Goal: Feedback & Contribution: Contribute content

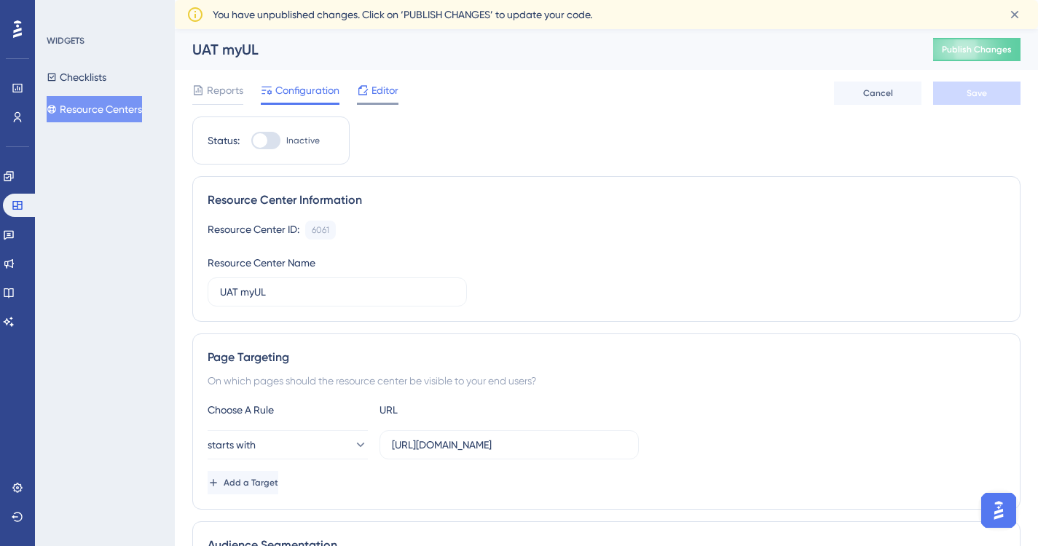
click at [382, 91] on span "Editor" at bounding box center [384, 90] width 27 height 17
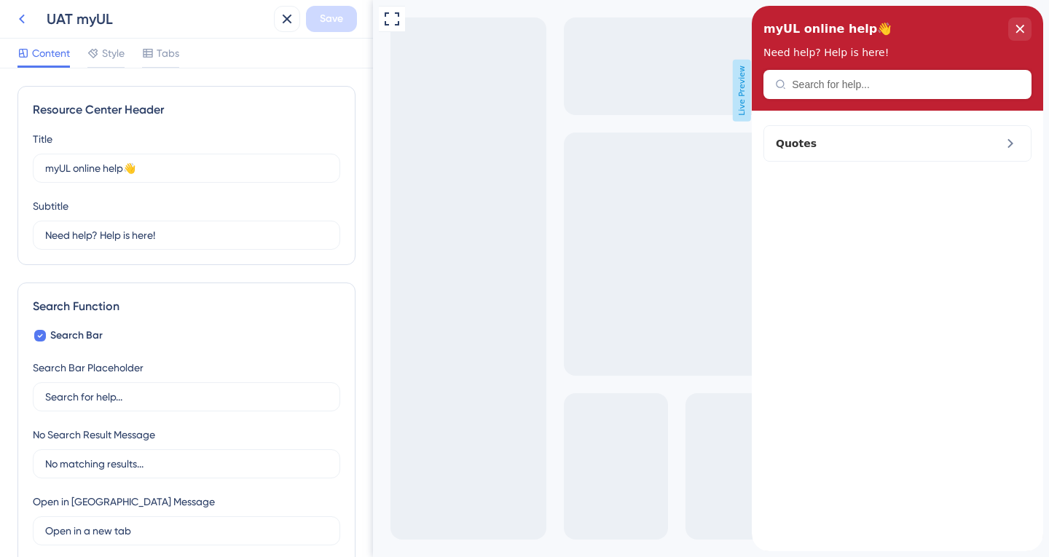
click at [20, 18] on icon at bounding box center [22, 19] width 6 height 9
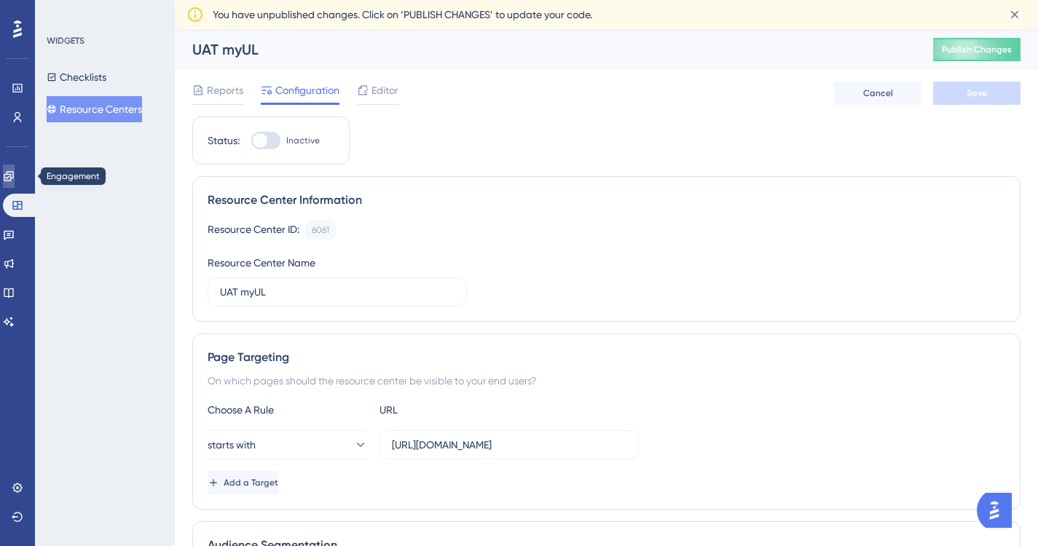
click at [13, 174] on icon at bounding box center [8, 175] width 9 height 9
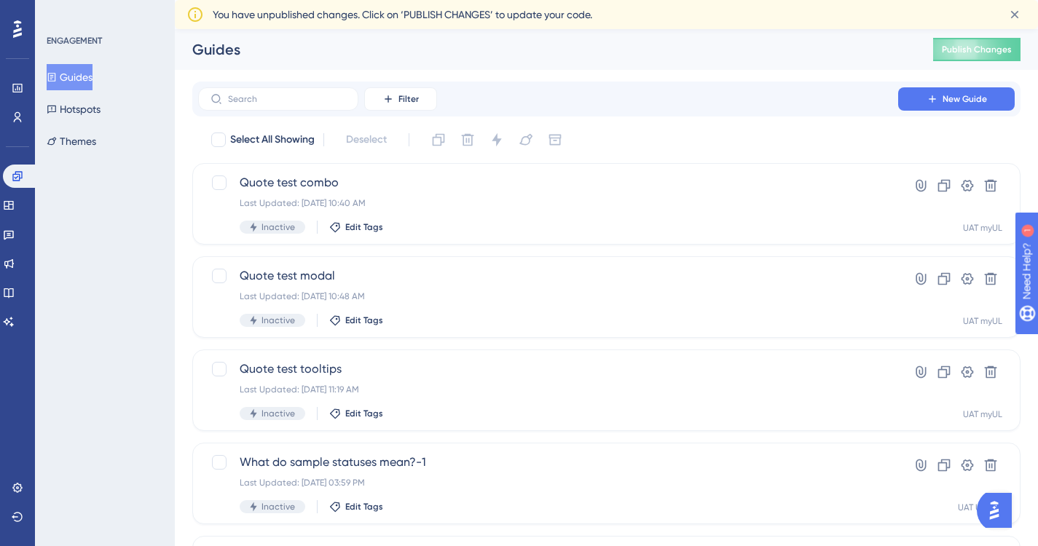
click at [81, 76] on button "Guides" at bounding box center [70, 77] width 46 height 26
click at [15, 291] on icon at bounding box center [9, 293] width 12 height 12
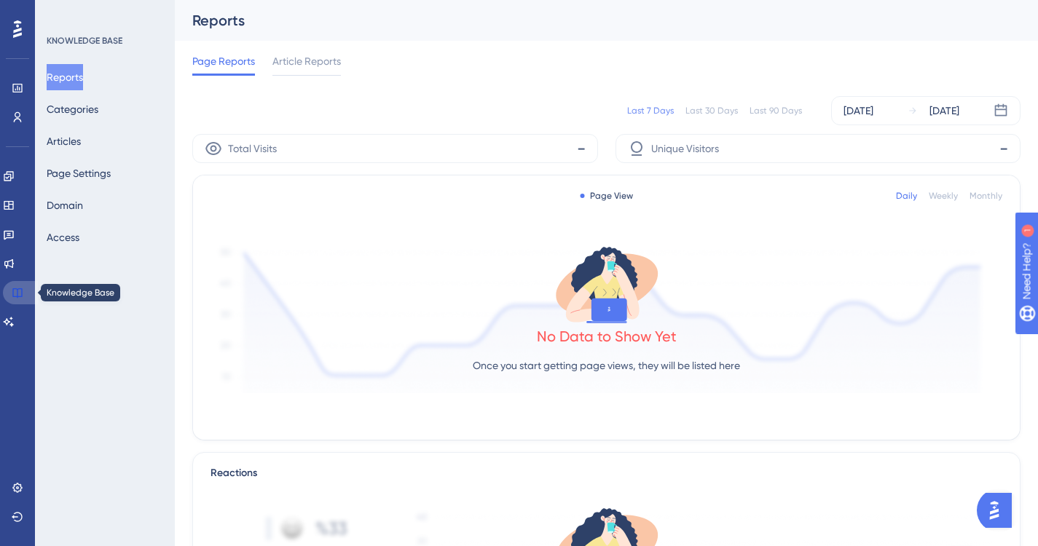
click at [18, 288] on icon at bounding box center [18, 293] width 12 height 12
click at [72, 146] on button "Articles" at bounding box center [64, 141] width 34 height 26
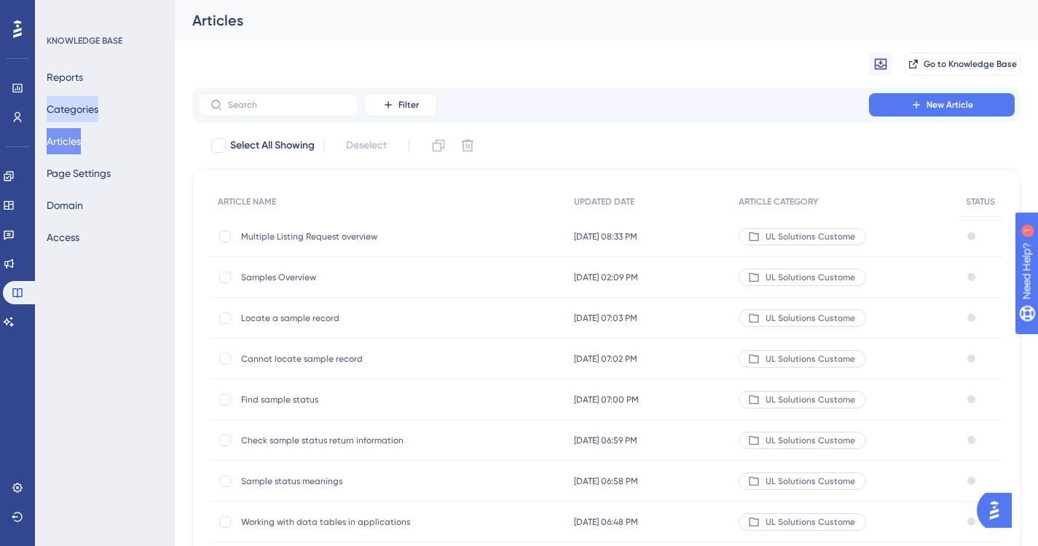
click at [98, 100] on button "Categories" at bounding box center [73, 109] width 52 height 26
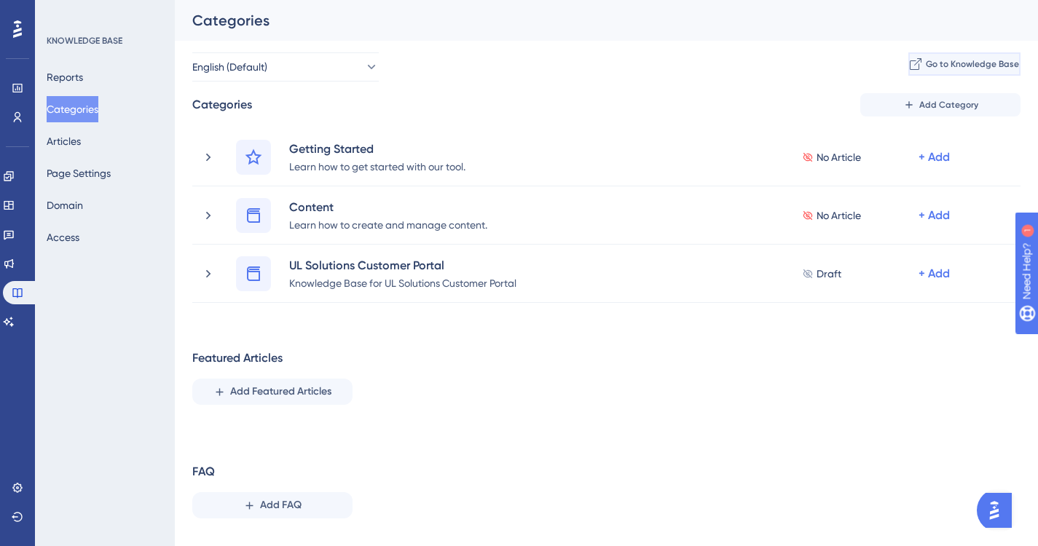
click at [955, 63] on span "Go to Knowledge Base" at bounding box center [972, 64] width 93 height 12
click at [942, 102] on span "Add Category" at bounding box center [948, 105] width 59 height 12
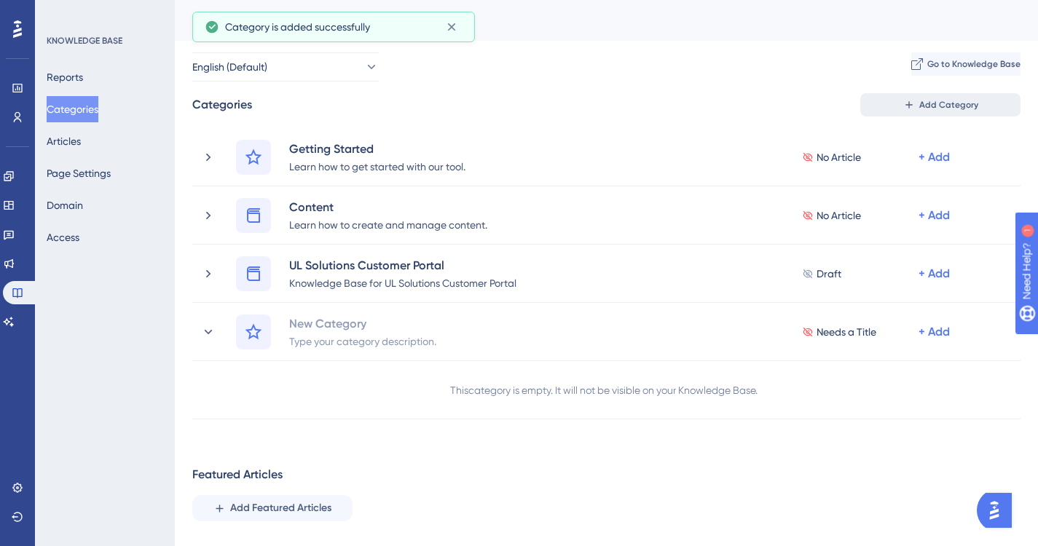
scroll to position [1, 0]
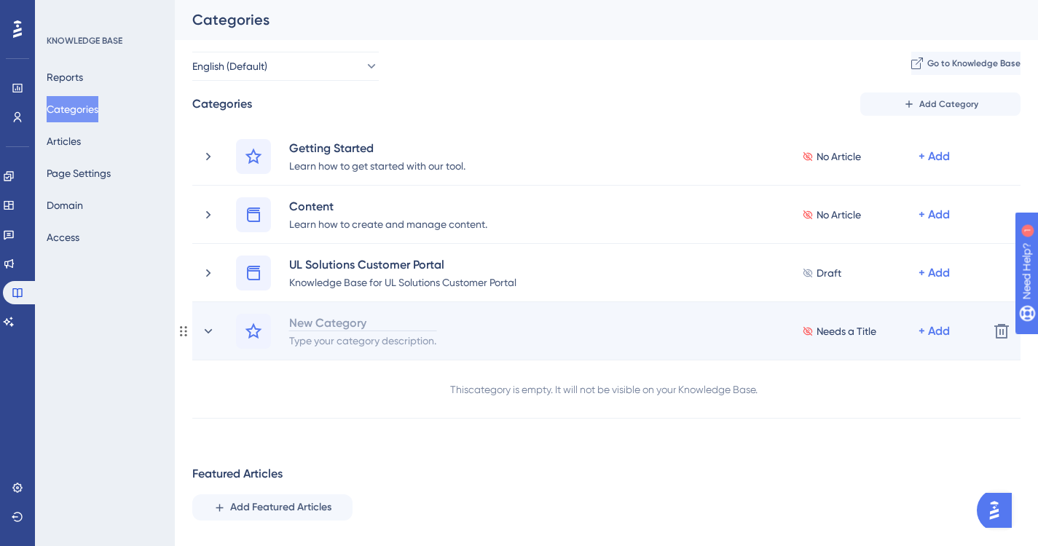
click at [338, 330] on div "New Category" at bounding box center [362, 322] width 149 height 17
click at [334, 343] on div "Type your category description." at bounding box center [362, 339] width 149 height 17
click at [342, 323] on div "New Category" at bounding box center [362, 322] width 149 height 17
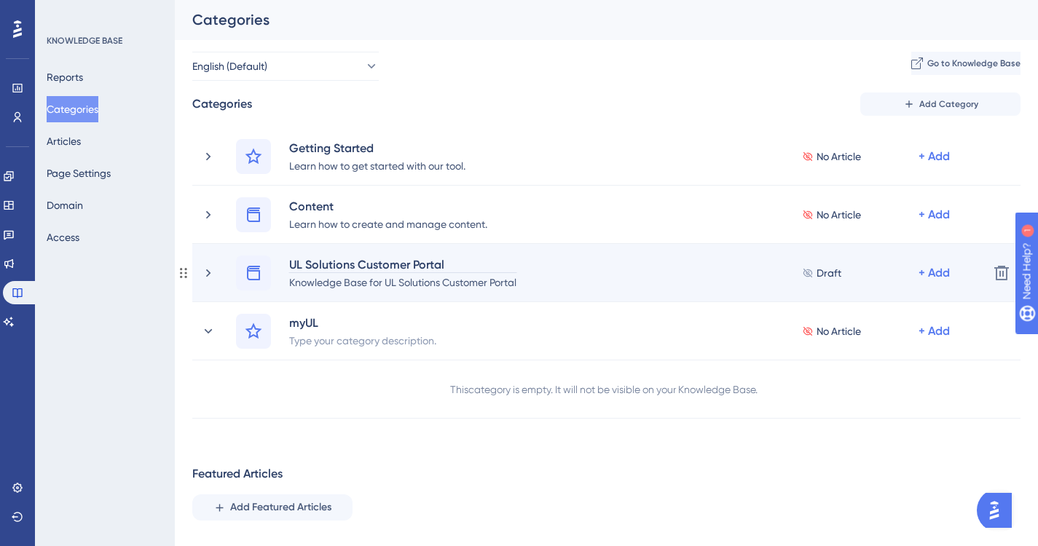
click at [339, 268] on div "UL Solutions Customer Portal" at bounding box center [402, 264] width 229 height 17
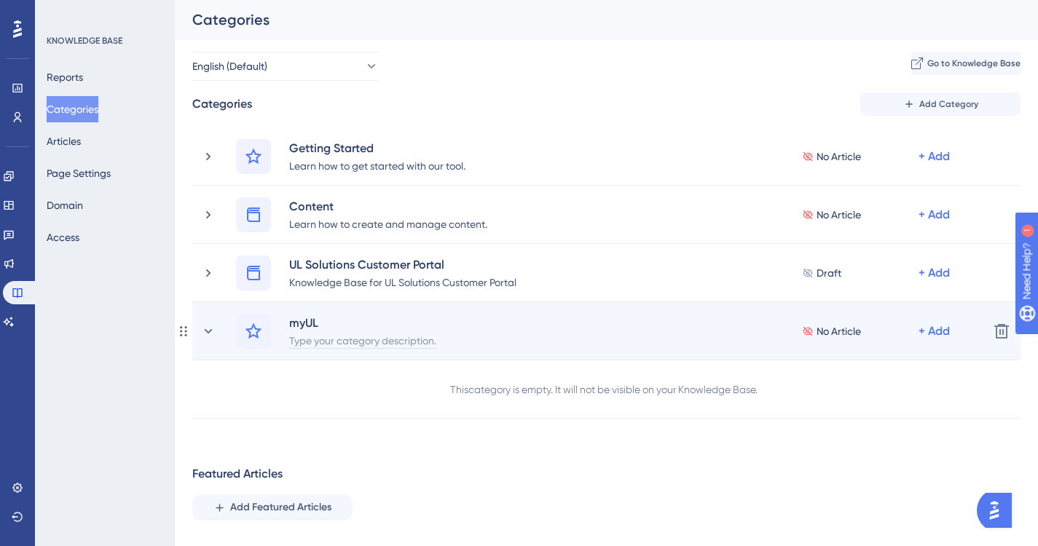
click at [374, 342] on div "Type your category description." at bounding box center [362, 339] width 149 height 17
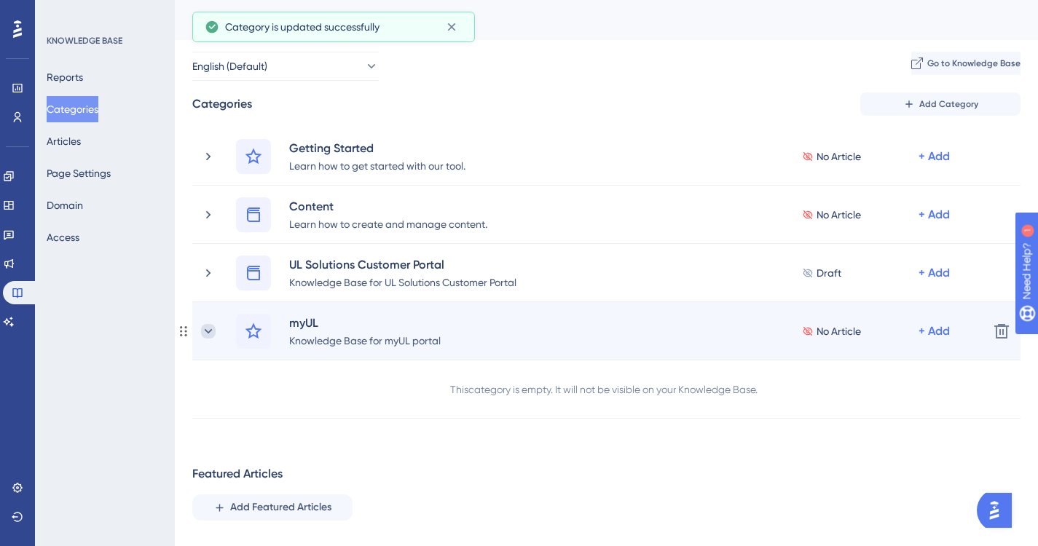
click at [207, 334] on icon at bounding box center [208, 331] width 15 height 15
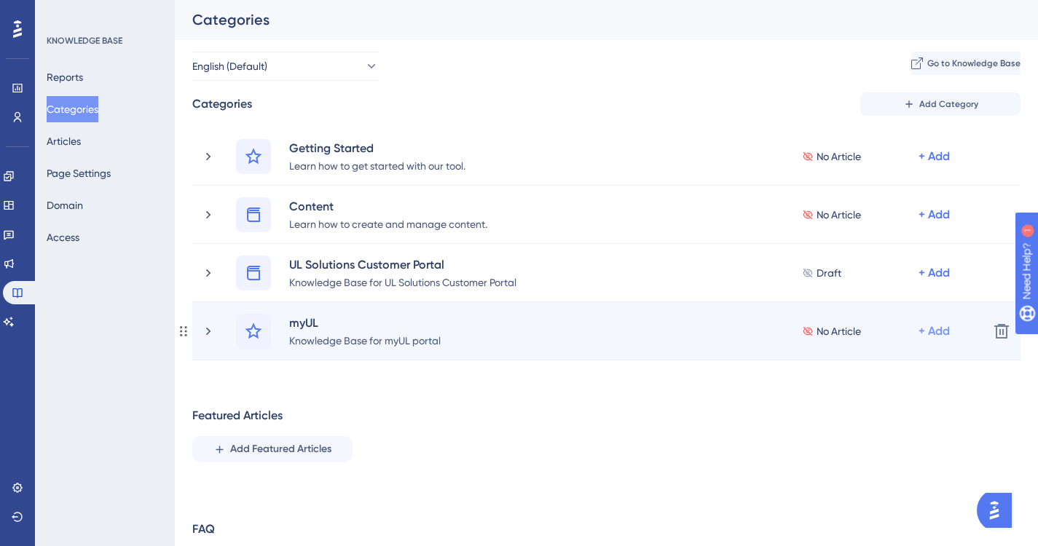
click at [937, 331] on div "+ Add" at bounding box center [934, 331] width 31 height 17
click at [866, 369] on span "Add a Subcategory" at bounding box center [871, 369] width 92 height 17
click at [843, 332] on span "No Article" at bounding box center [839, 331] width 44 height 17
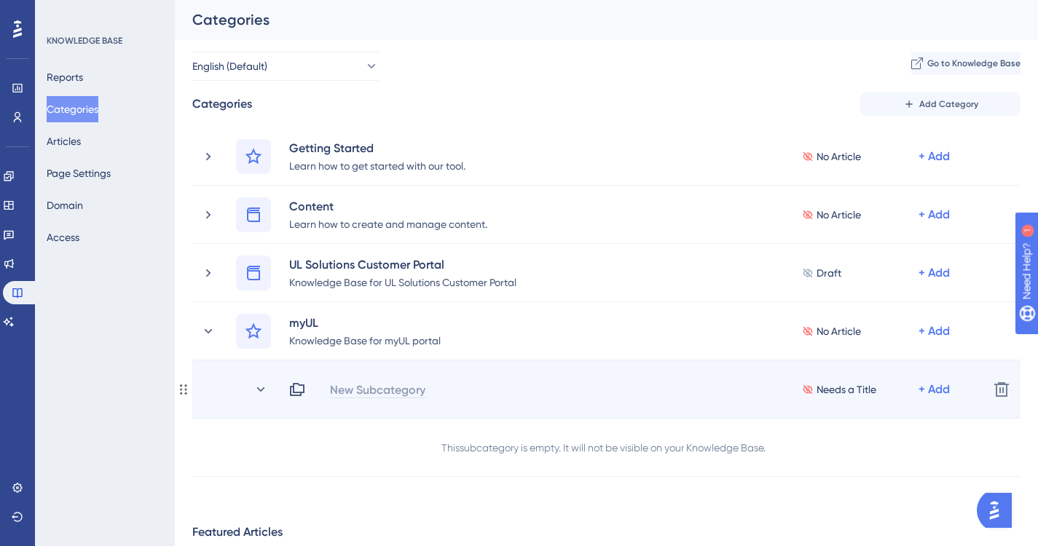
click at [380, 392] on div "New Subcategory" at bounding box center [377, 389] width 97 height 17
click at [368, 390] on div "New Subcategory Needs a Title + Add" at bounding box center [632, 389] width 688 height 17
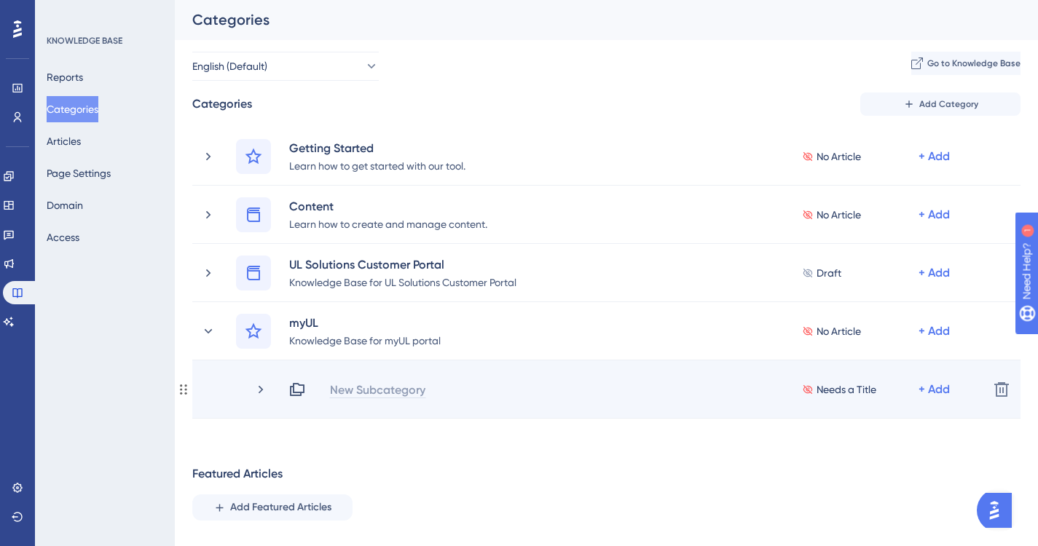
click at [350, 396] on div "New Subcategory" at bounding box center [377, 389] width 97 height 17
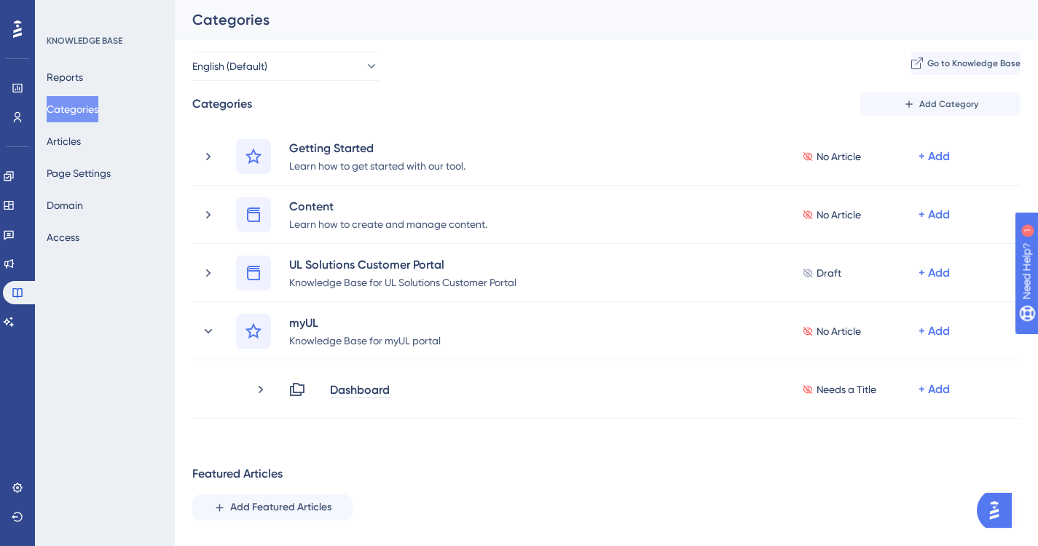
click at [511, 462] on div "Performance Users Engagement Widgets Feedback Product Updates Knowledge Base AI…" at bounding box center [606, 334] width 863 height 670
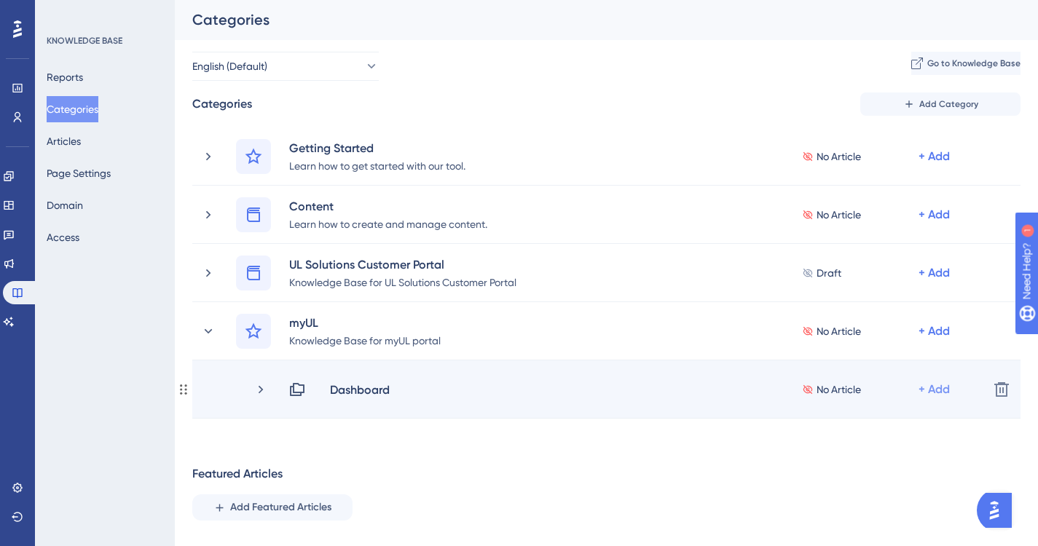
click at [940, 386] on div "+ Add" at bounding box center [934, 389] width 31 height 17
click at [865, 426] on span "Add Articles" at bounding box center [853, 428] width 56 height 17
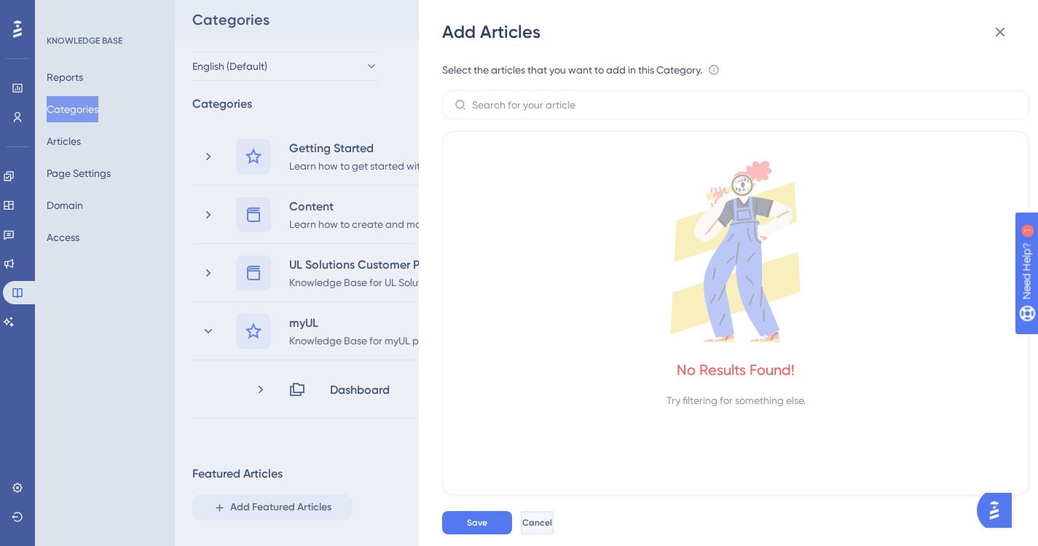
click at [552, 529] on span "Cancel" at bounding box center [537, 523] width 30 height 12
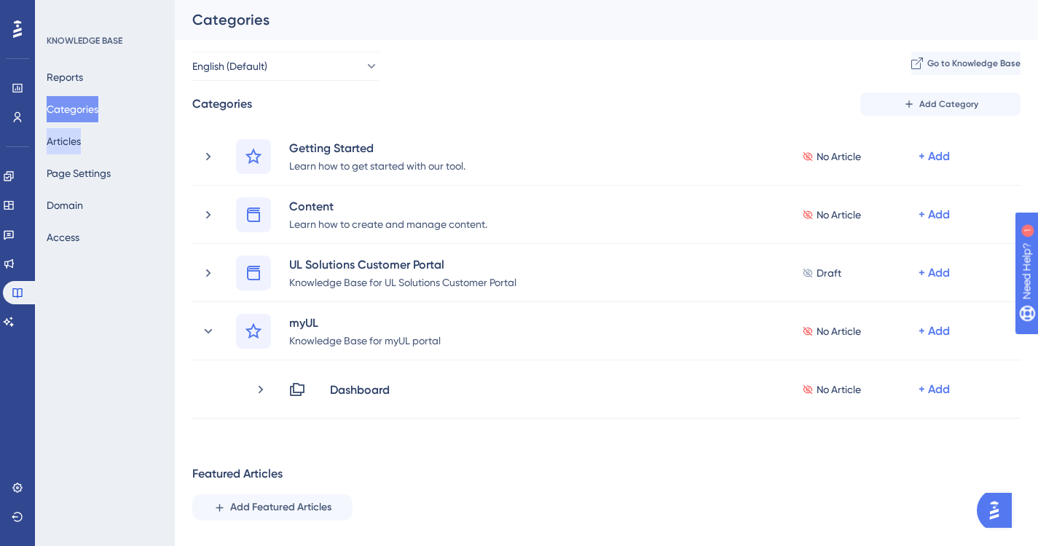
click at [73, 140] on button "Articles" at bounding box center [64, 141] width 34 height 26
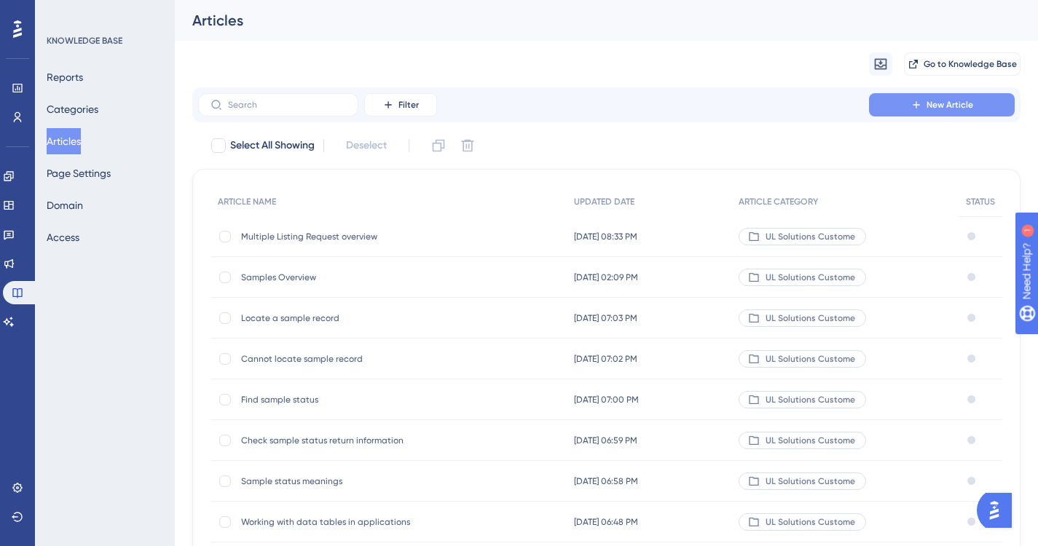
click at [951, 103] on span "New Article" at bounding box center [950, 105] width 47 height 12
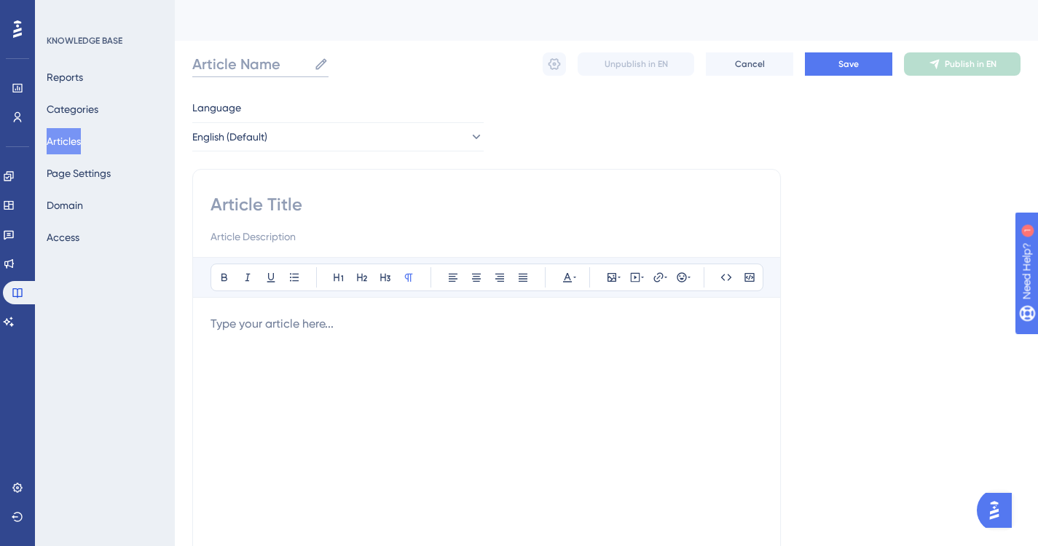
click at [233, 64] on input "Article Name" at bounding box center [250, 64] width 116 height 20
type input "Dashboard"
click at [294, 202] on input at bounding box center [487, 204] width 552 height 23
type input "Dashboard"
click at [316, 236] on input at bounding box center [487, 236] width 552 height 17
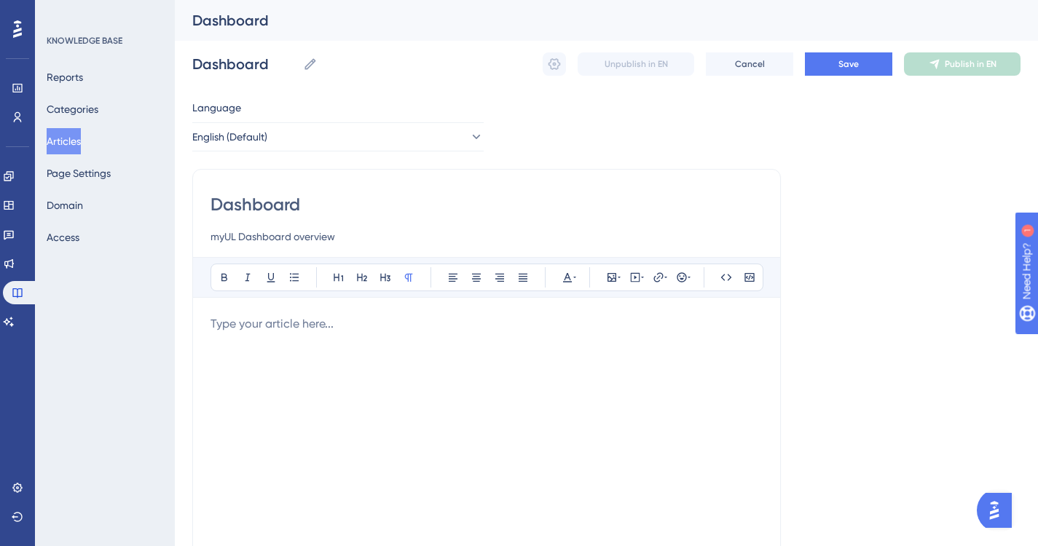
type input "myUL Dashboard overview"
click at [352, 327] on p at bounding box center [487, 323] width 552 height 17
click at [347, 326] on p at bounding box center [487, 323] width 552 height 17
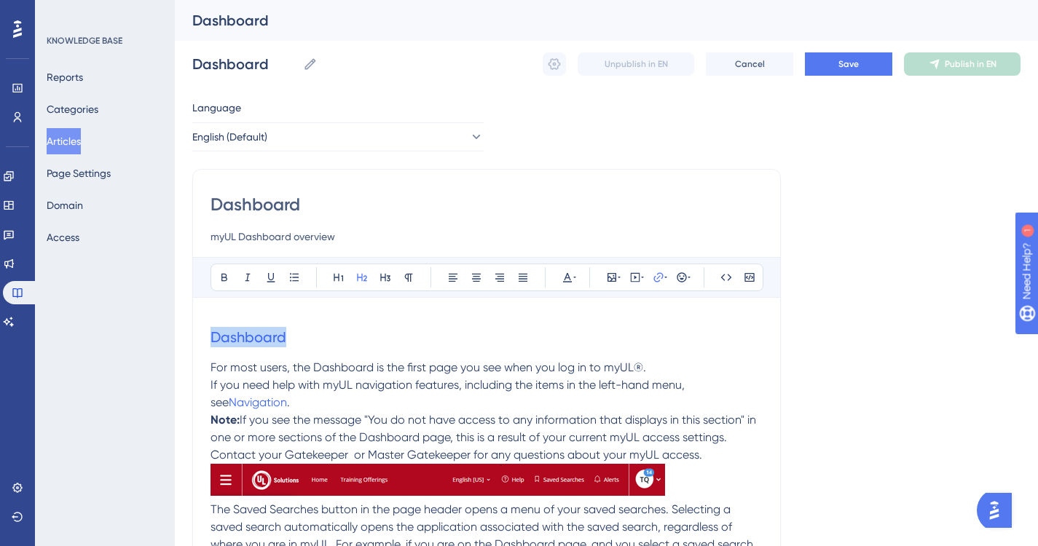
drag, startPoint x: 302, startPoint y: 338, endPoint x: 208, endPoint y: 337, distance: 94.0
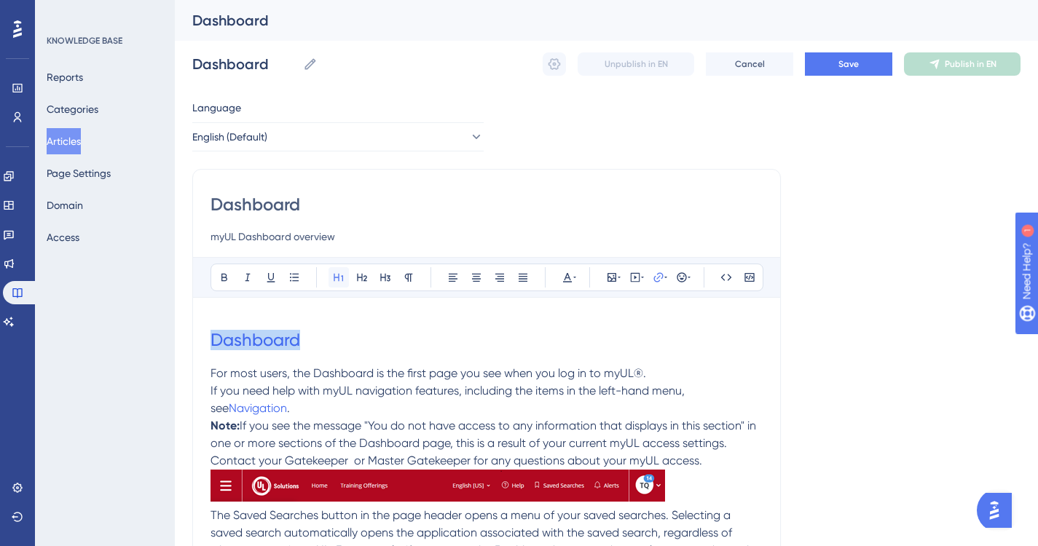
click at [337, 276] on icon at bounding box center [339, 278] width 12 height 12
click at [385, 339] on h1 "Dashboard" at bounding box center [487, 340] width 552 height 50
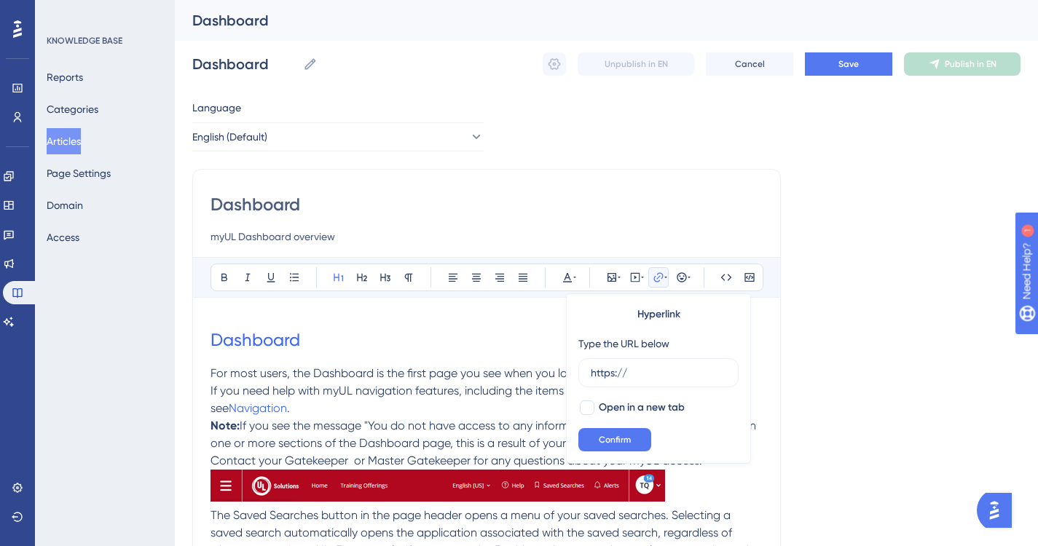
click at [317, 337] on h1 "Dashboard" at bounding box center [487, 340] width 552 height 50
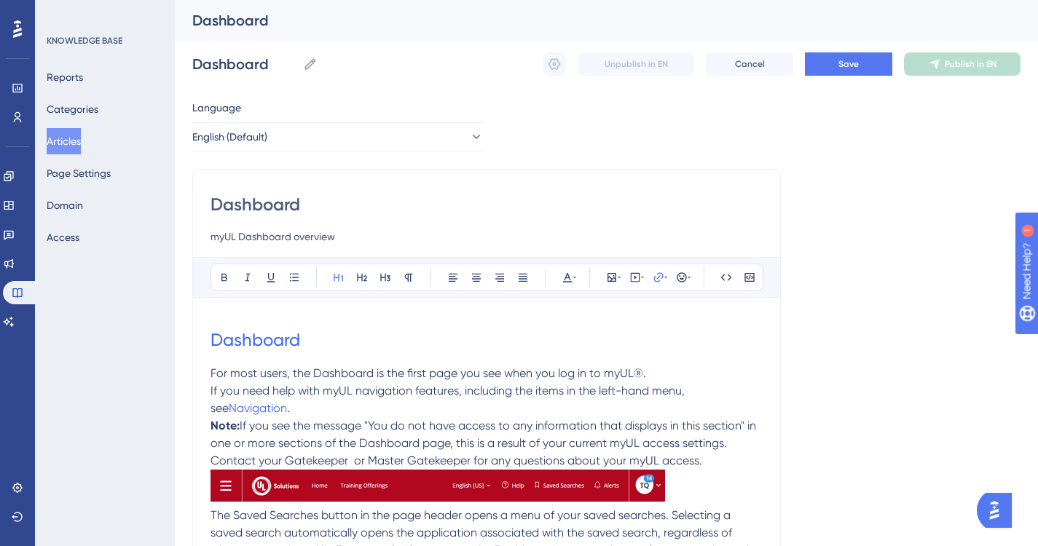
drag, startPoint x: 264, startPoint y: 339, endPoint x: 822, endPoint y: 365, distance: 559.3
drag, startPoint x: 302, startPoint y: 339, endPoint x: 210, endPoint y: 339, distance: 91.8
click at [659, 278] on icon at bounding box center [659, 278] width 12 height 12
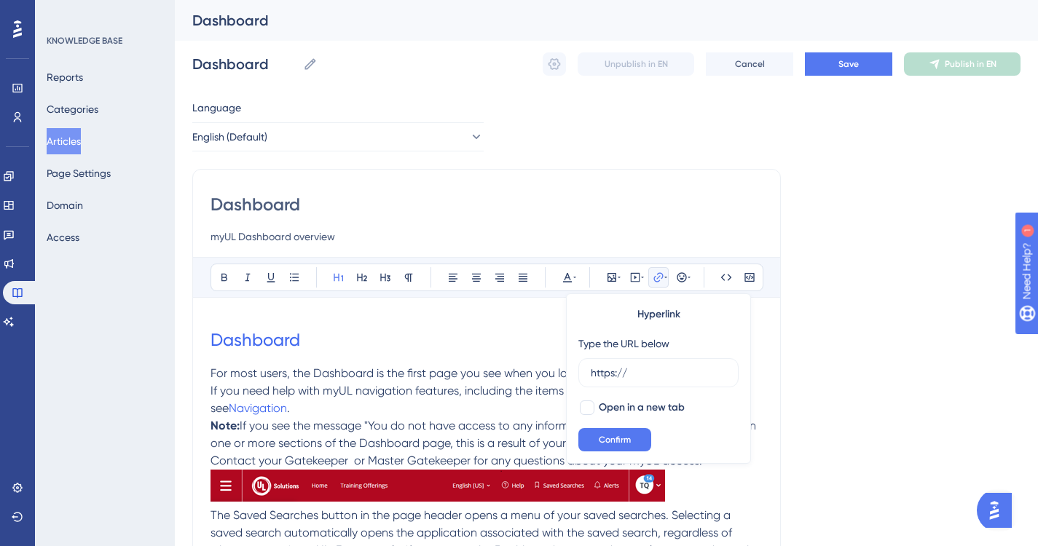
click at [322, 340] on h1 "Dashboard" at bounding box center [487, 340] width 552 height 50
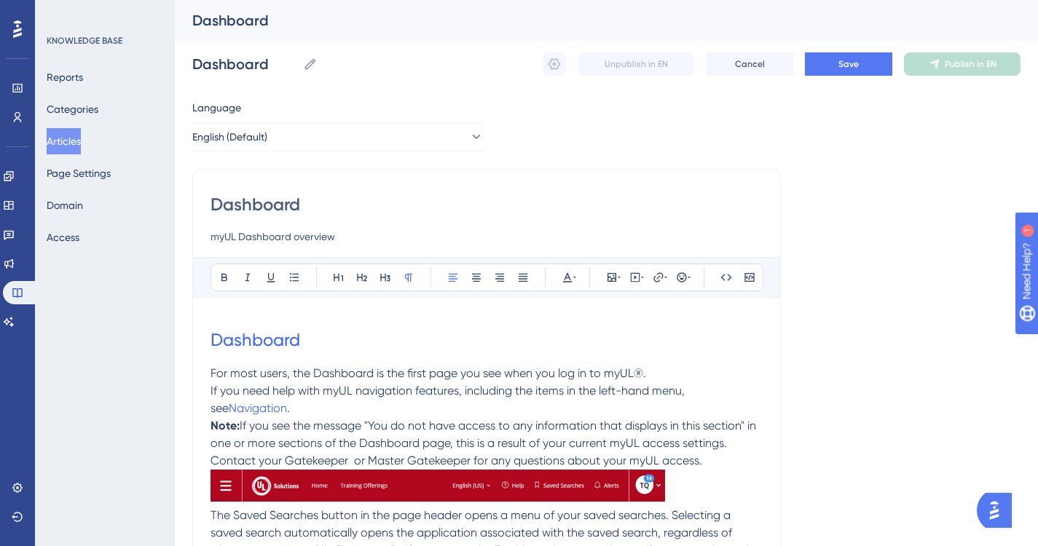
click at [212, 374] on span "For most users, the Dashboard is the first page you see when you log in to myUL…" at bounding box center [429, 373] width 436 height 14
drag, startPoint x: 212, startPoint y: 339, endPoint x: 304, endPoint y: 345, distance: 92.0
click at [304, 345] on h1 "Dashboard" at bounding box center [487, 340] width 552 height 50
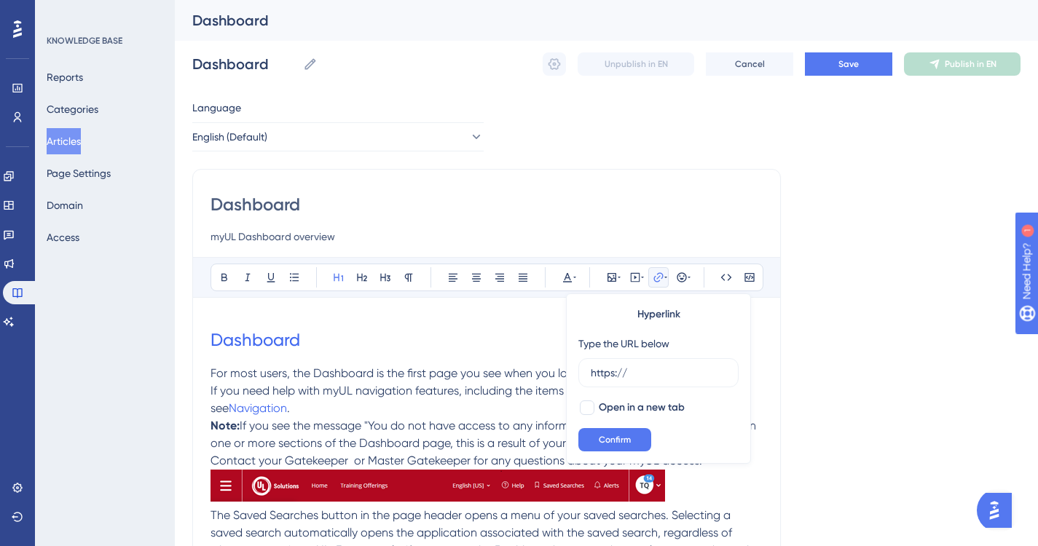
click at [666, 278] on icon at bounding box center [665, 277] width 3 height 1
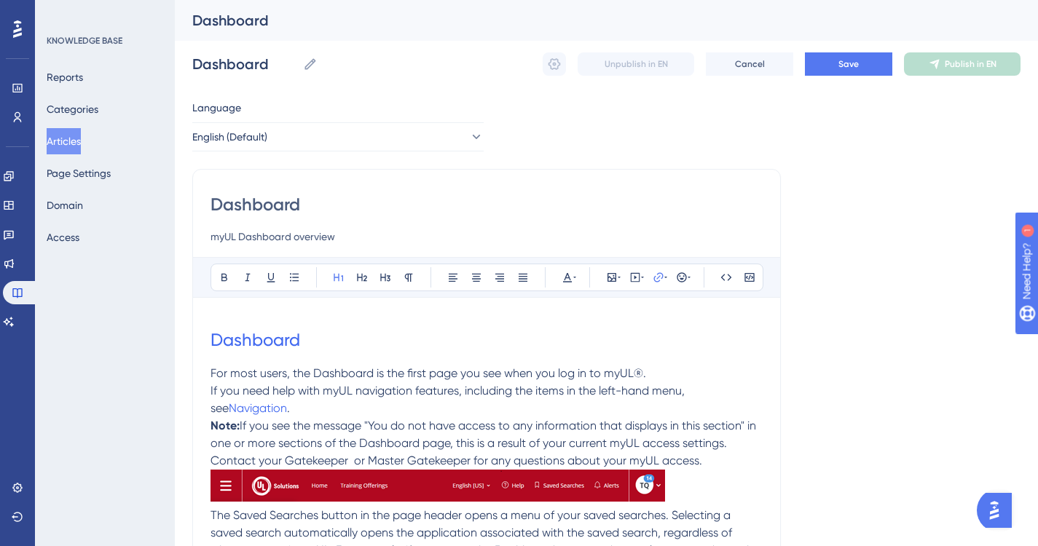
click at [529, 327] on h1 "Dashboard" at bounding box center [487, 340] width 552 height 50
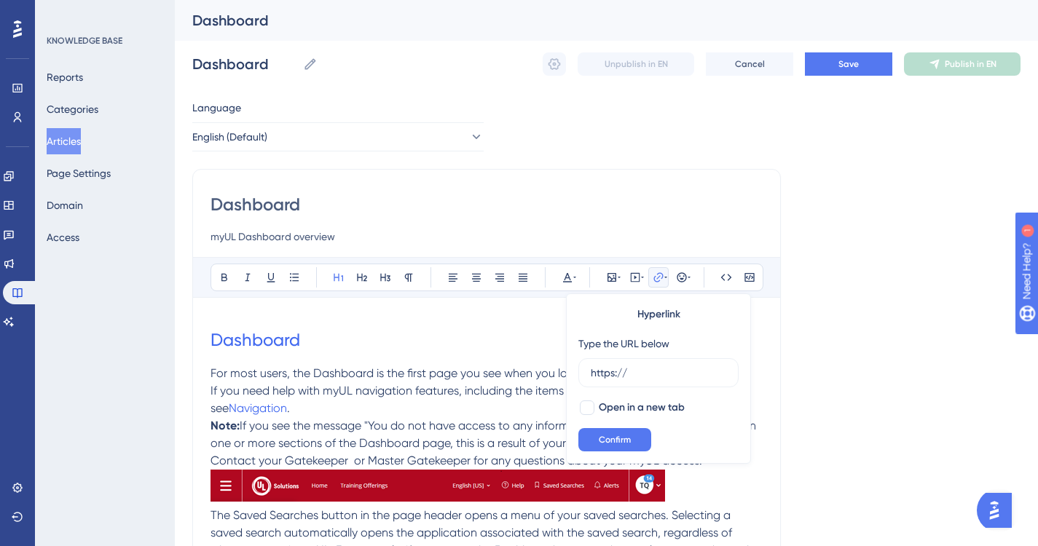
drag, startPoint x: 238, startPoint y: 339, endPoint x: 497, endPoint y: 184, distance: 301.6
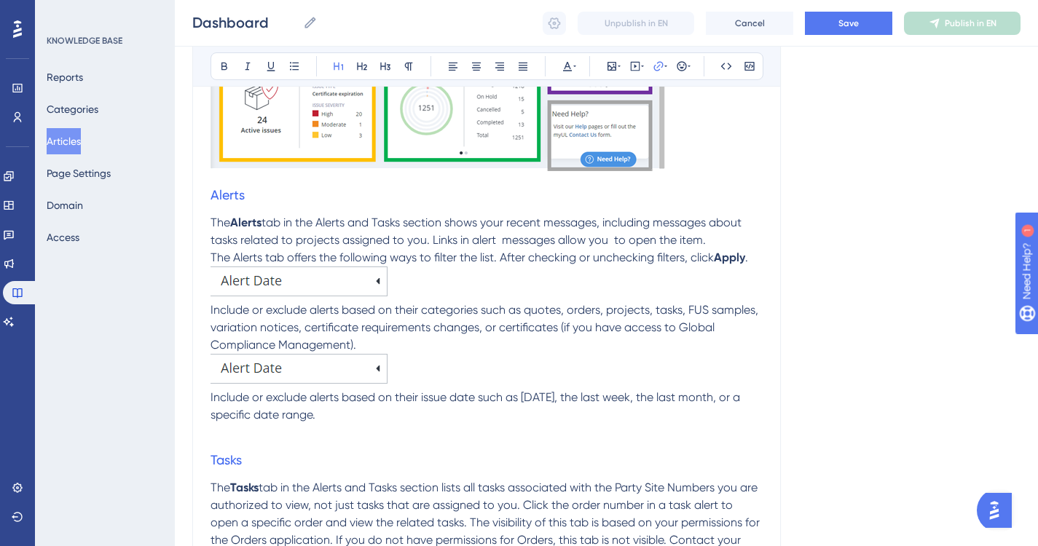
scroll to position [897, 0]
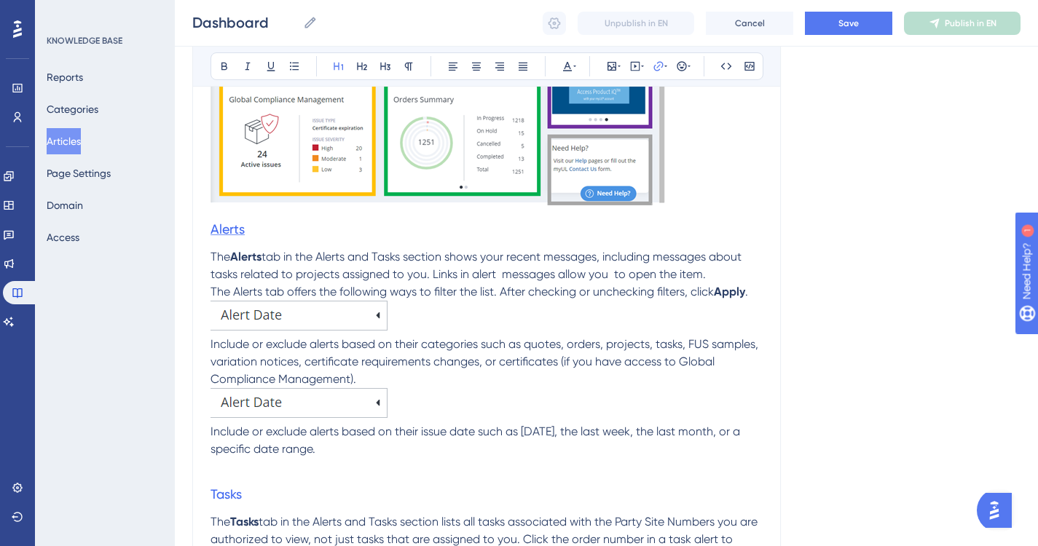
click at [232, 229] on span "Alerts" at bounding box center [228, 228] width 34 height 15
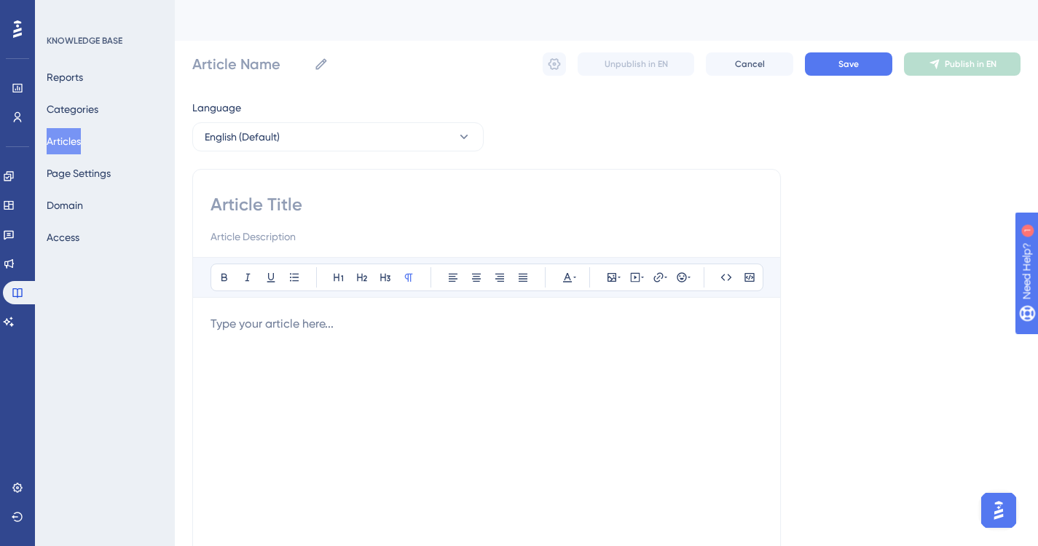
click at [78, 138] on button "Articles" at bounding box center [64, 141] width 34 height 26
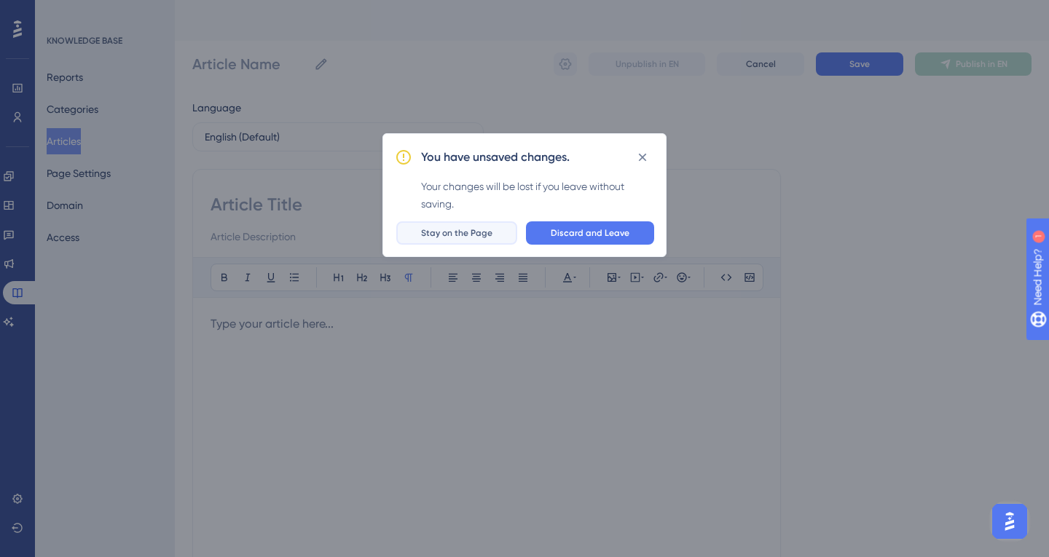
click at [468, 230] on span "Stay on the Page" at bounding box center [456, 233] width 71 height 12
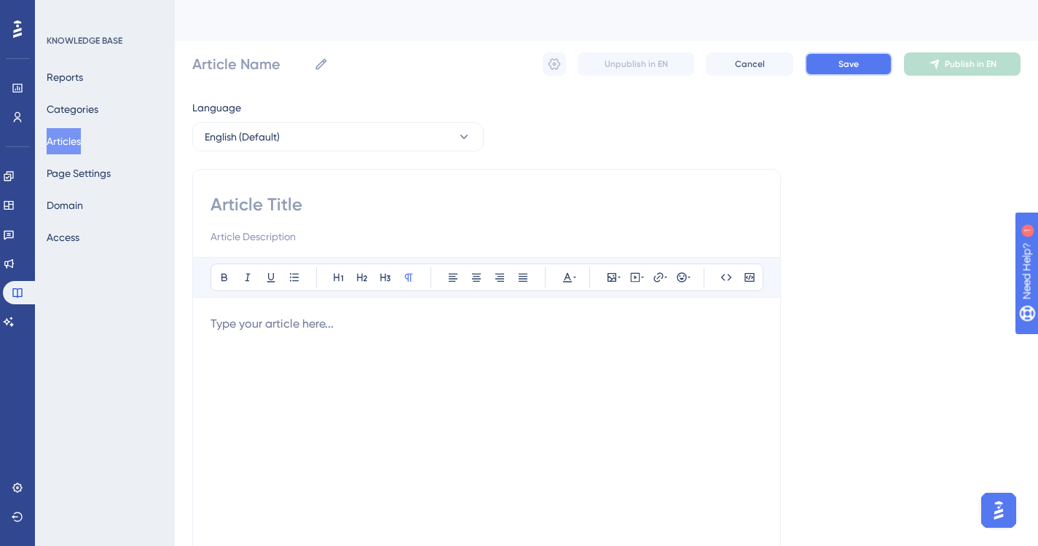
click at [848, 55] on button "Save" at bounding box center [848, 63] width 87 height 23
click at [76, 141] on button "Articles" at bounding box center [64, 141] width 34 height 26
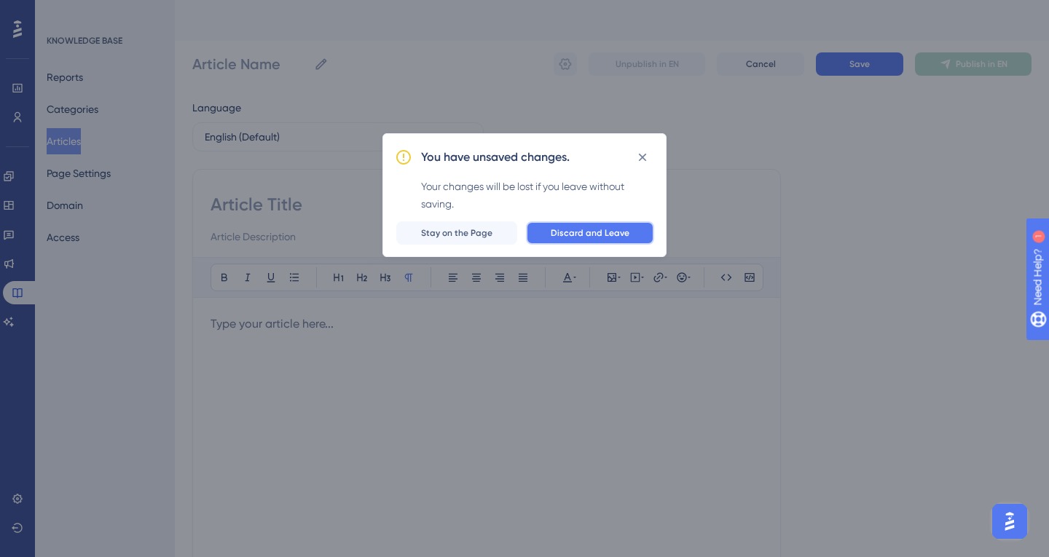
click at [578, 235] on span "Discard and Leave" at bounding box center [590, 233] width 79 height 12
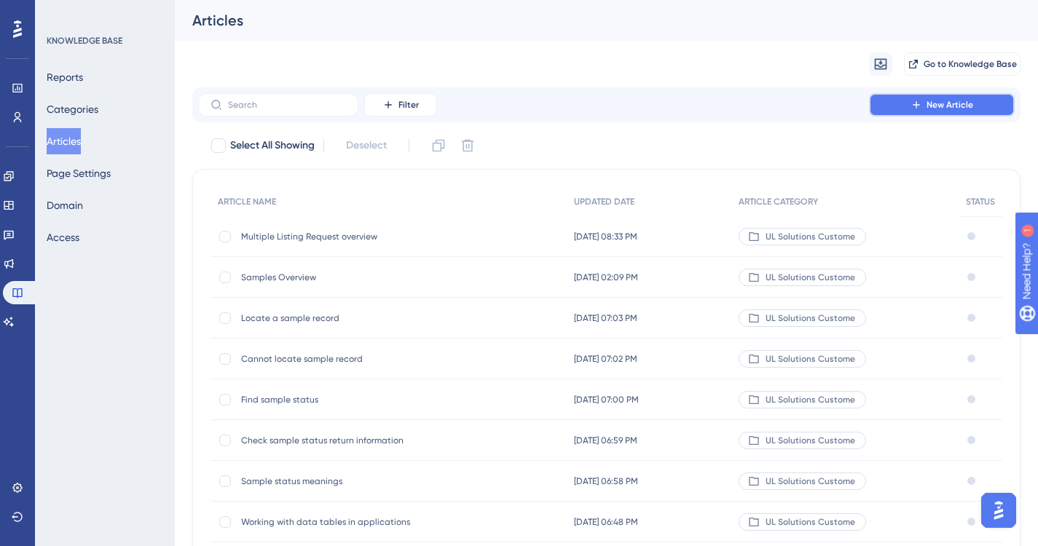
click at [949, 106] on span "New Article" at bounding box center [950, 105] width 47 height 12
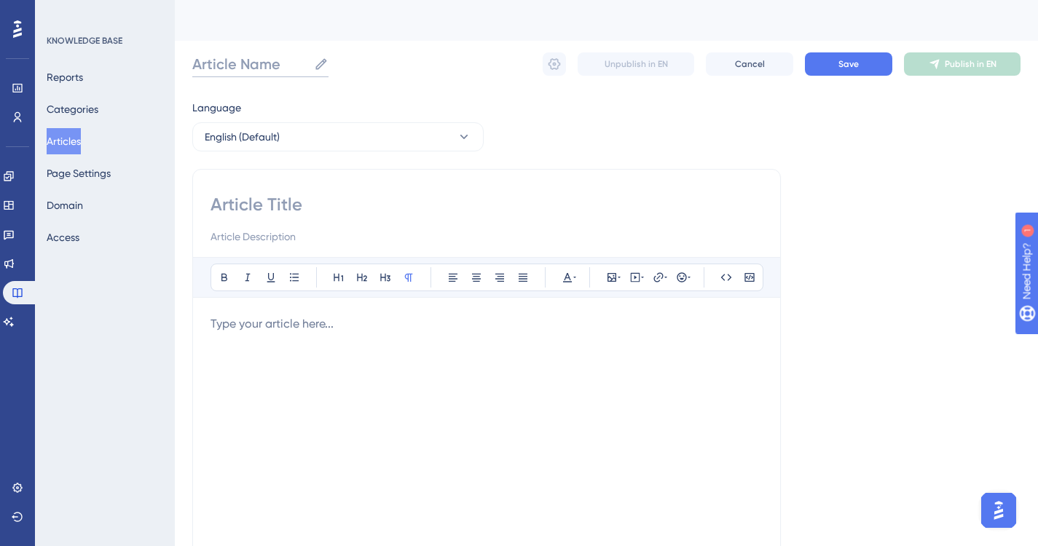
click at [280, 64] on input "Article Name" at bounding box center [250, 64] width 116 height 20
type input "Dashboard"
click at [304, 198] on input at bounding box center [487, 204] width 552 height 23
type input "Dashboard"
click at [308, 237] on input at bounding box center [487, 236] width 552 height 17
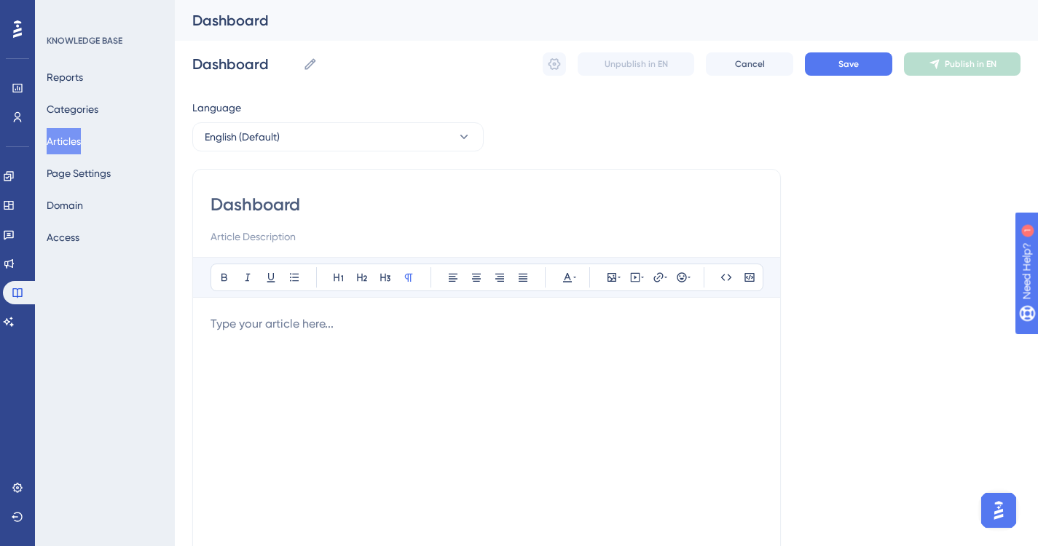
type input "S"
type input "myUL Dashboard overview"
click at [350, 328] on p at bounding box center [487, 323] width 552 height 17
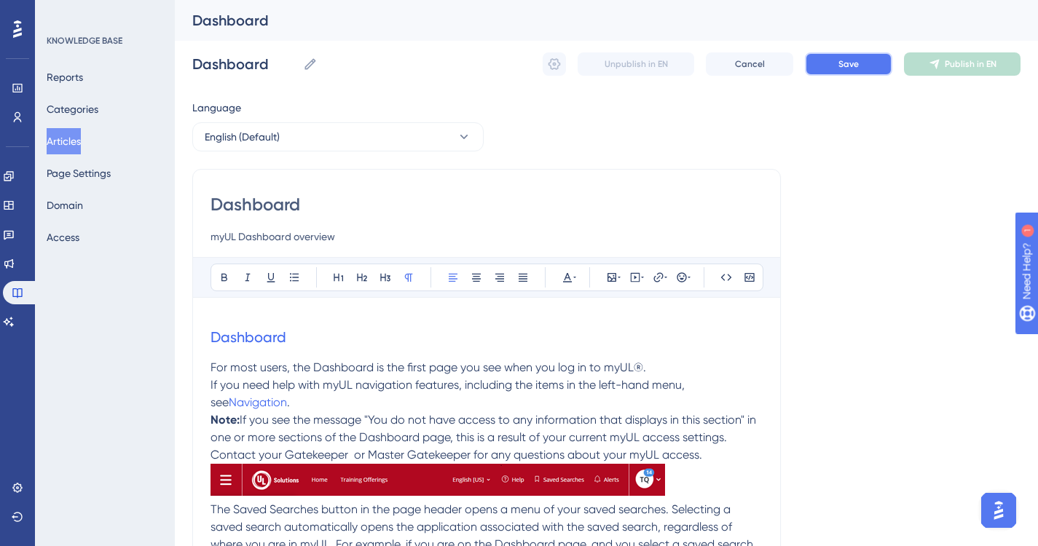
click at [857, 66] on span "Save" at bounding box center [848, 64] width 20 height 12
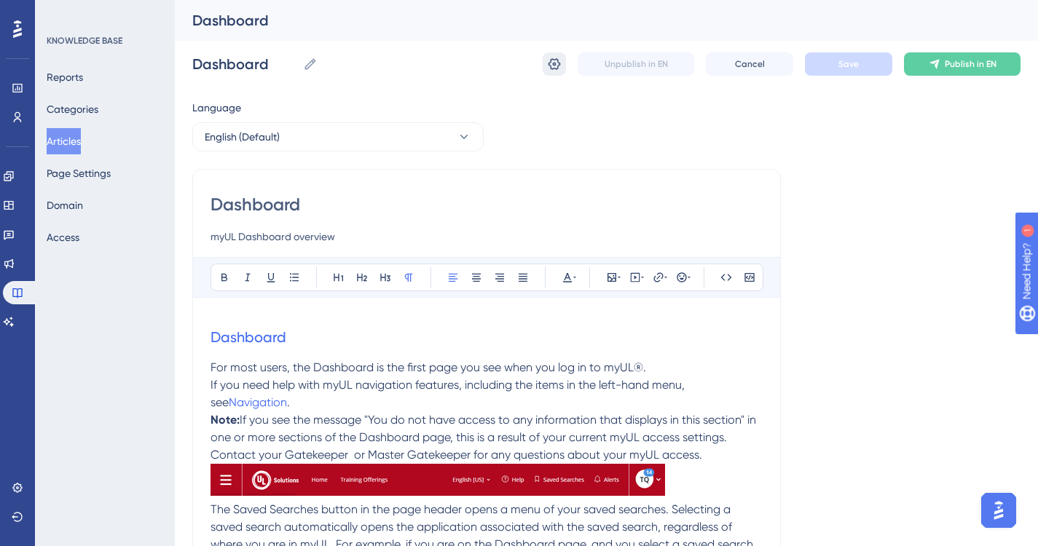
click at [554, 63] on icon at bounding box center [554, 64] width 12 height 12
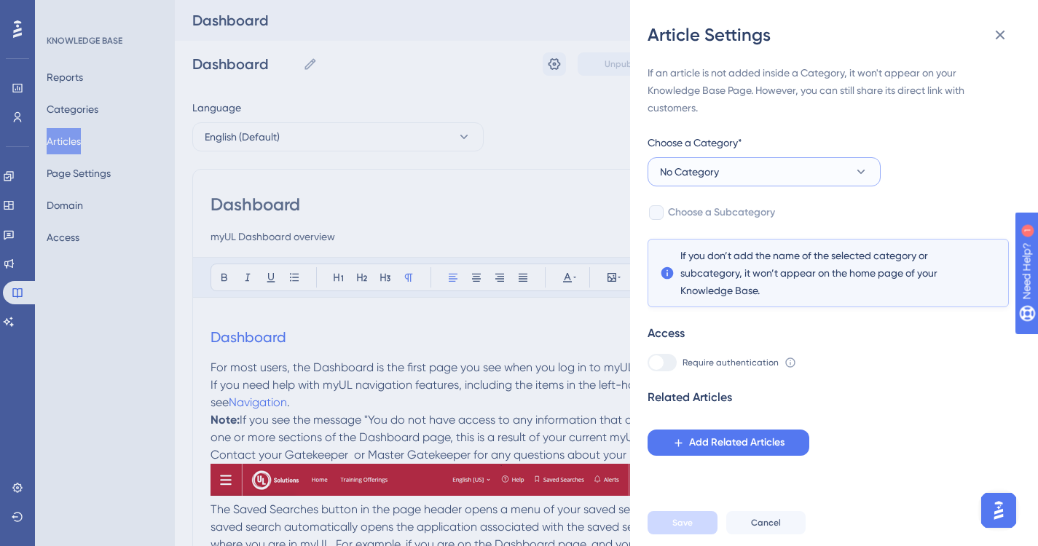
click at [860, 171] on icon at bounding box center [861, 172] width 8 height 4
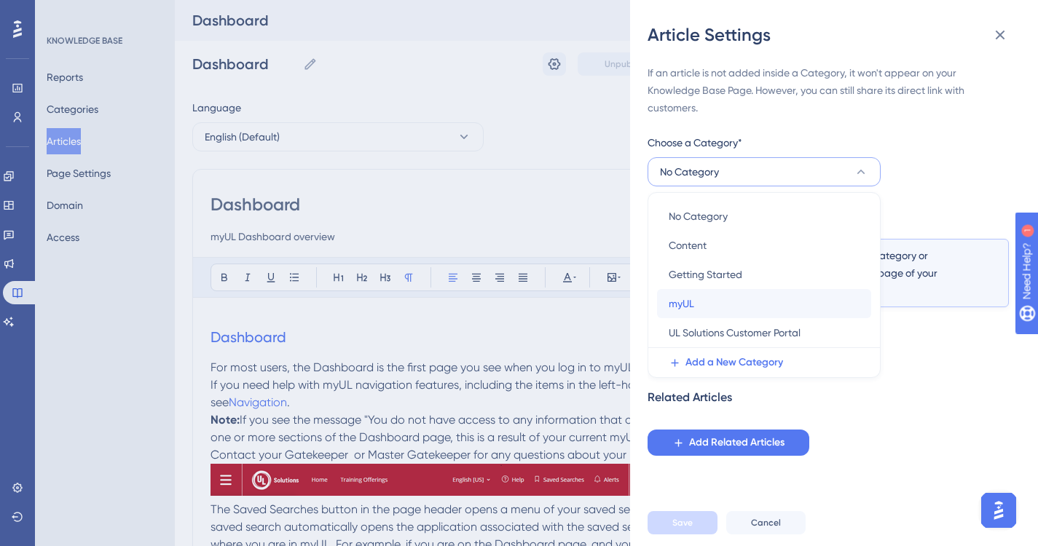
click at [694, 302] on div "myUL myUL" at bounding box center [764, 303] width 191 height 29
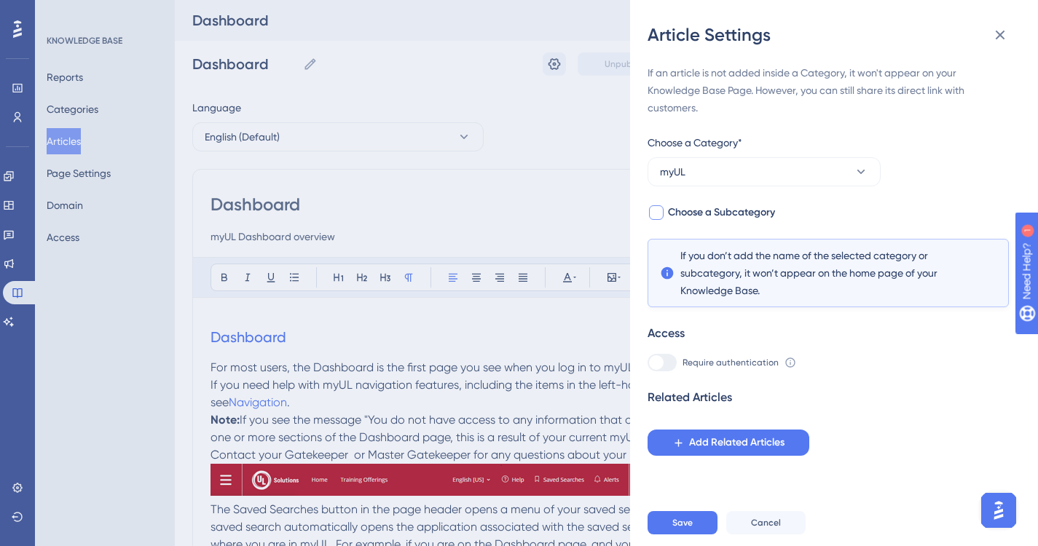
click at [656, 216] on div at bounding box center [656, 212] width 15 height 15
checkbox input "true"
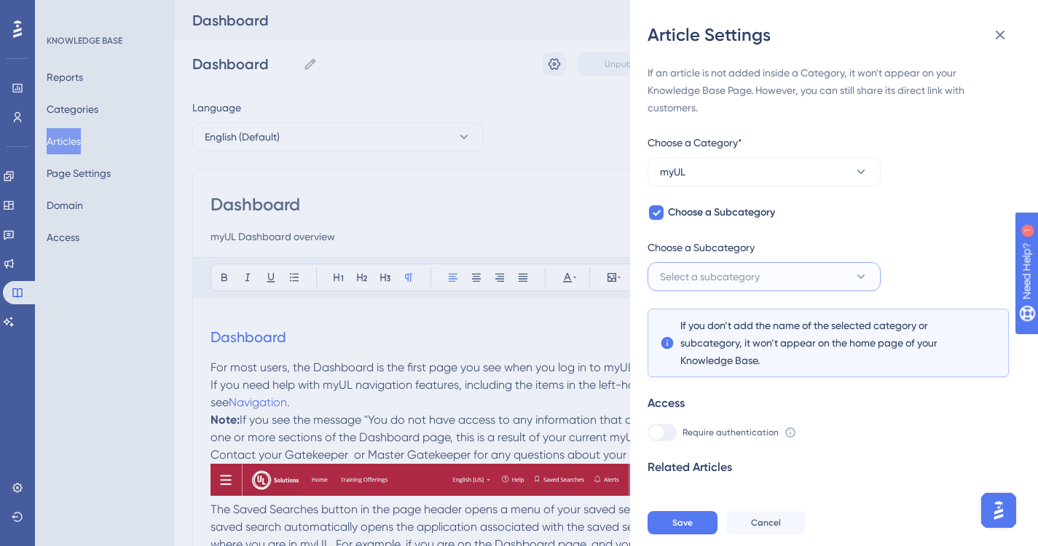
click at [861, 276] on icon at bounding box center [861, 277] width 15 height 15
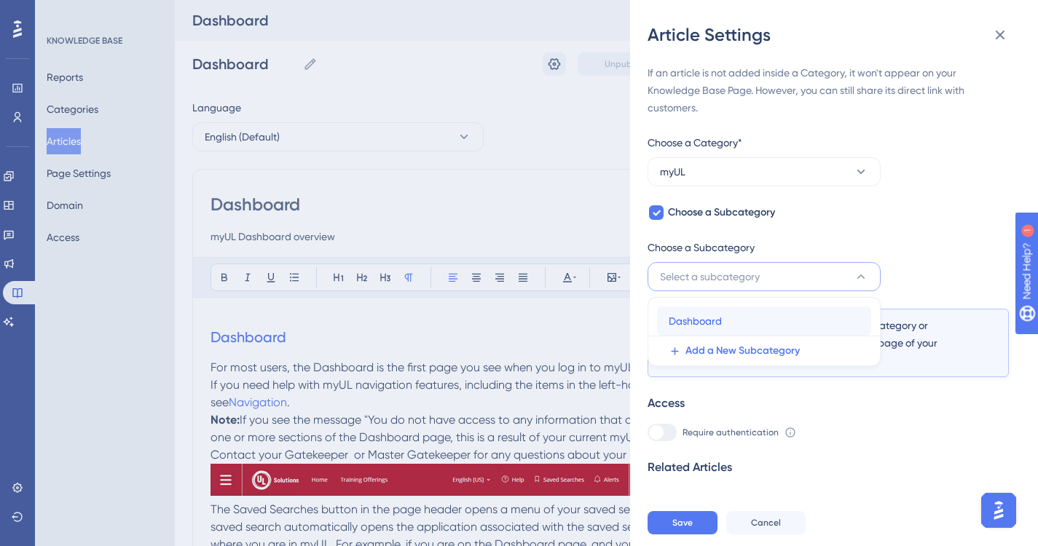
click at [698, 320] on span "Dashboard" at bounding box center [695, 320] width 53 height 17
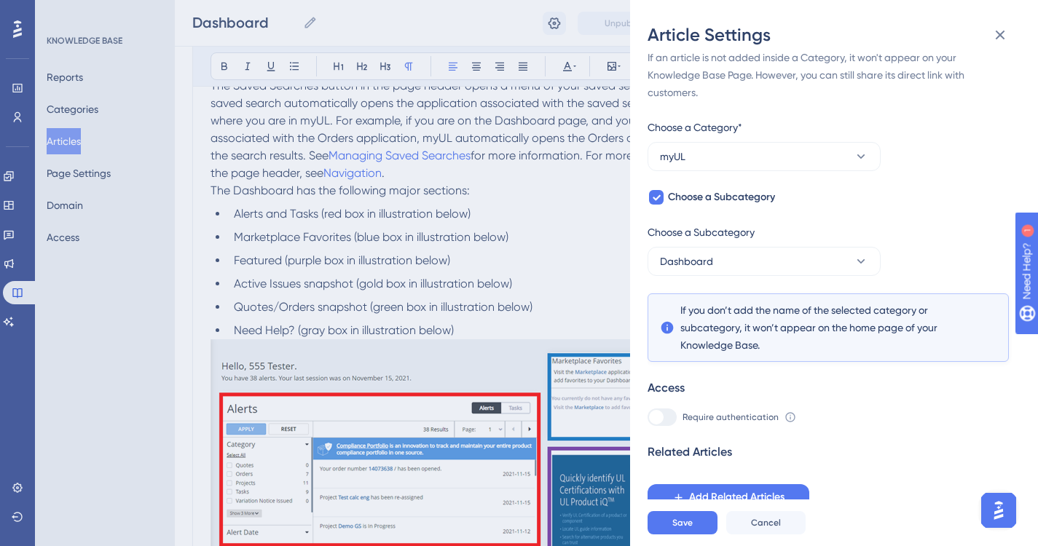
scroll to position [583, 0]
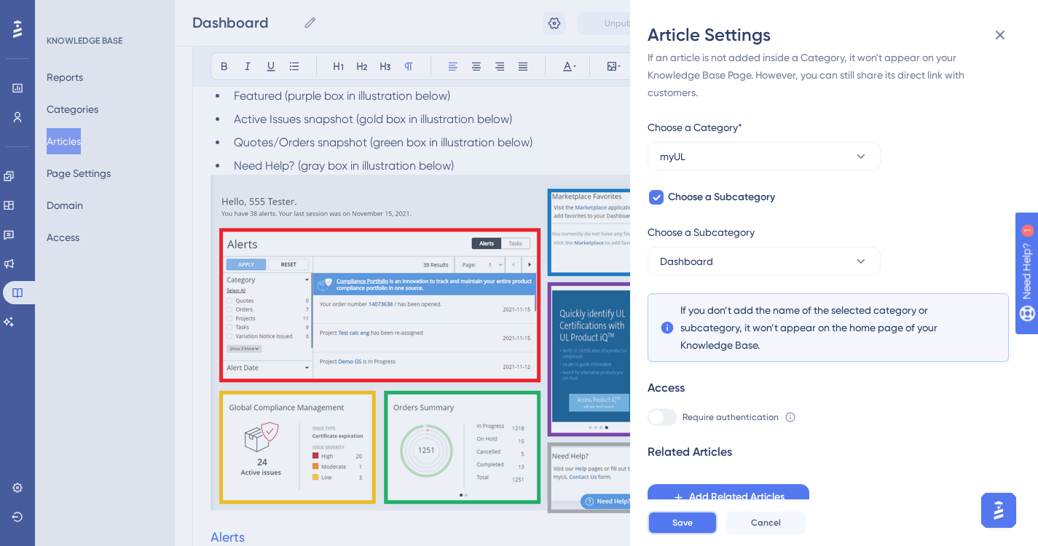
click at [688, 529] on span "Save" at bounding box center [682, 523] width 20 height 12
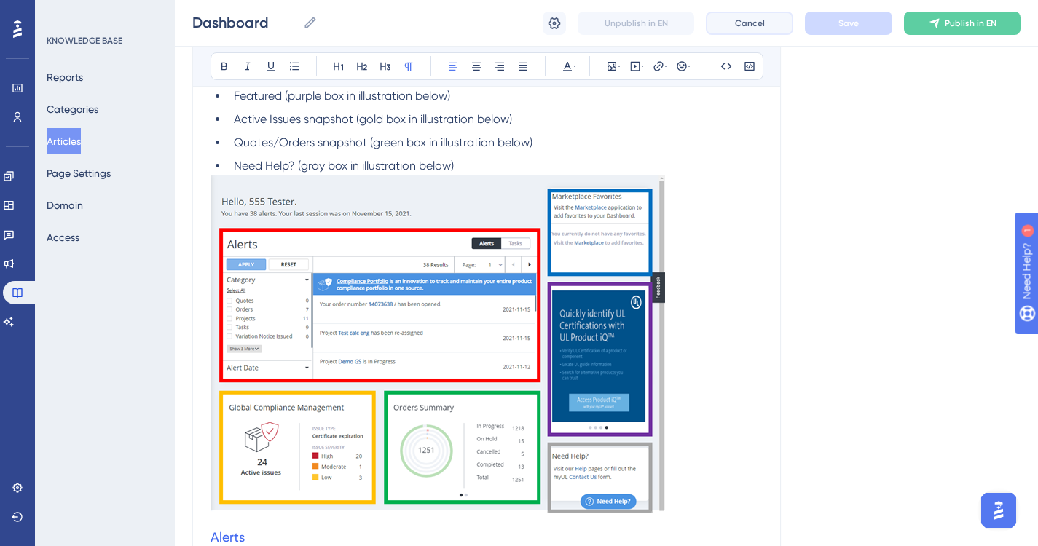
click at [756, 23] on span "Cancel" at bounding box center [750, 23] width 30 height 12
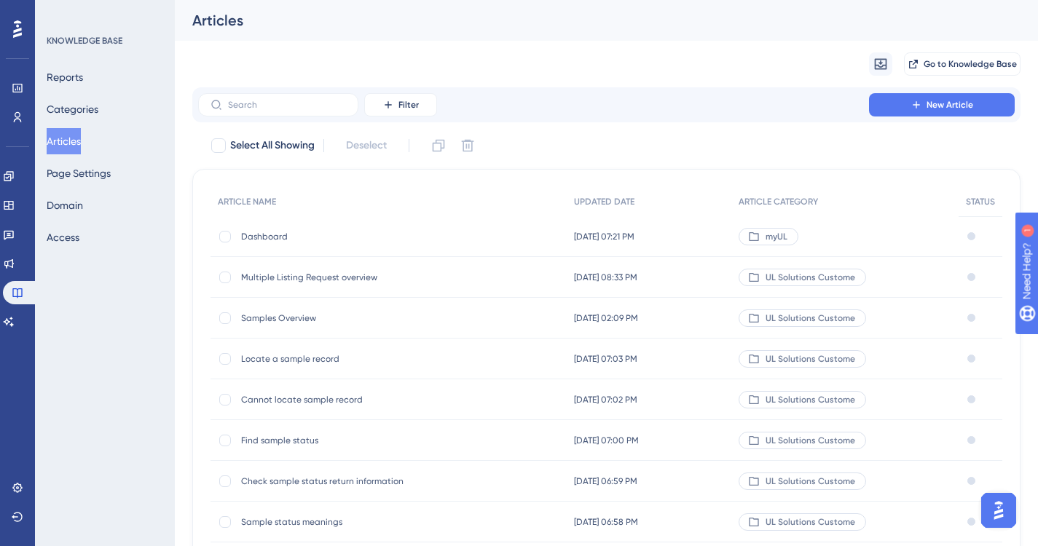
click at [275, 237] on span "Dashboard" at bounding box center [357, 237] width 233 height 12
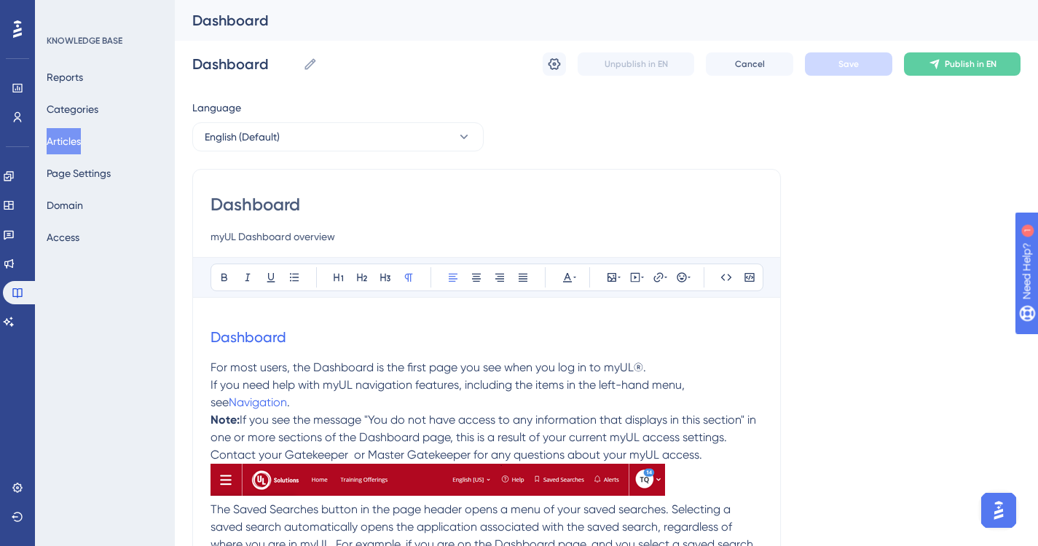
scroll to position [1458, 0]
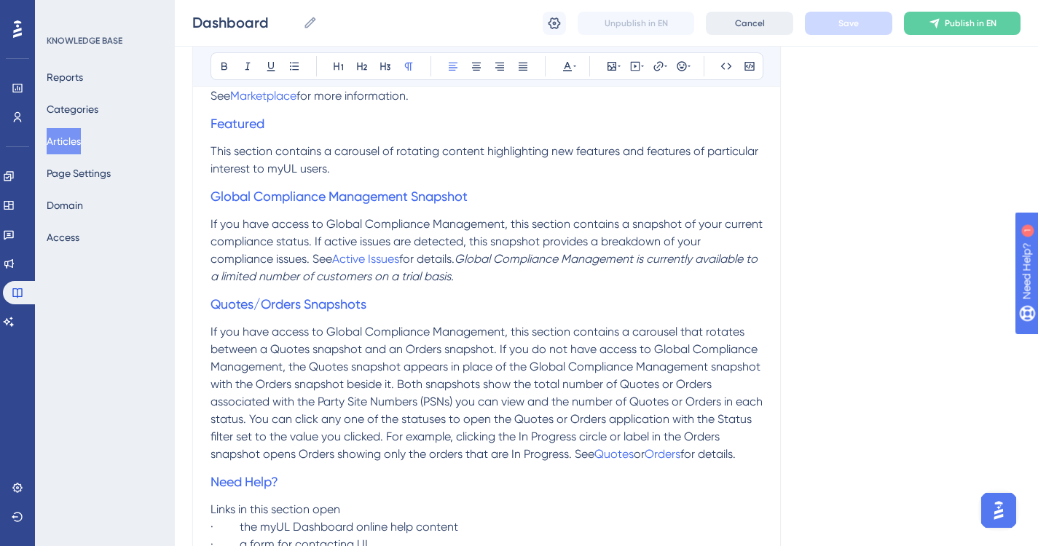
click at [759, 22] on span "Cancel" at bounding box center [750, 23] width 30 height 12
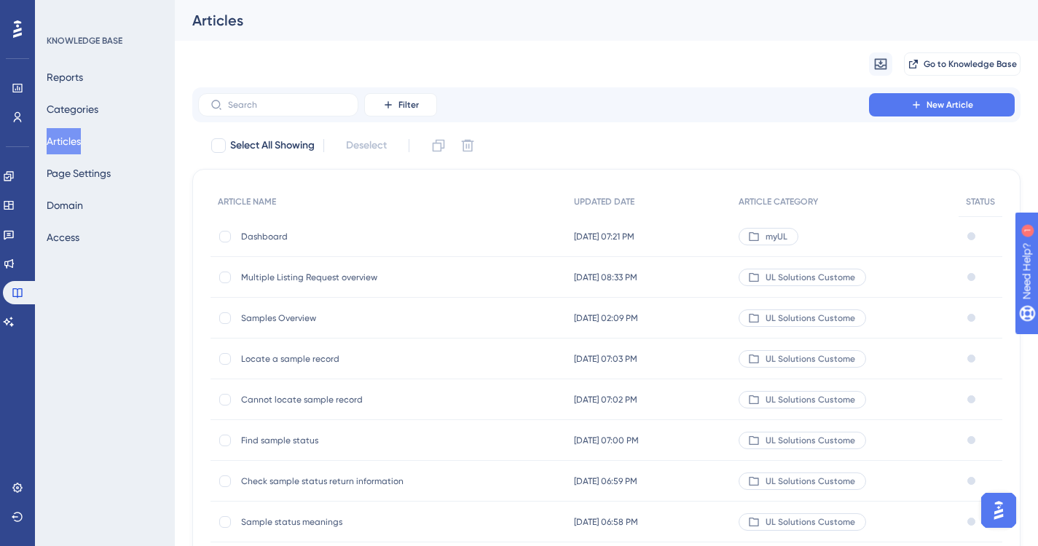
click at [290, 237] on span "Dashboard" at bounding box center [357, 237] width 233 height 12
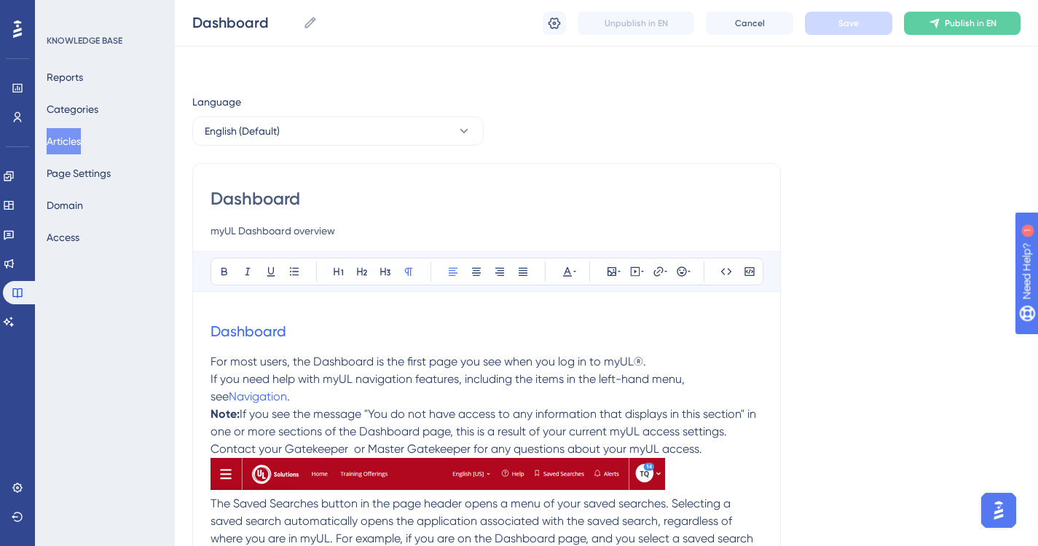
scroll to position [1458, 0]
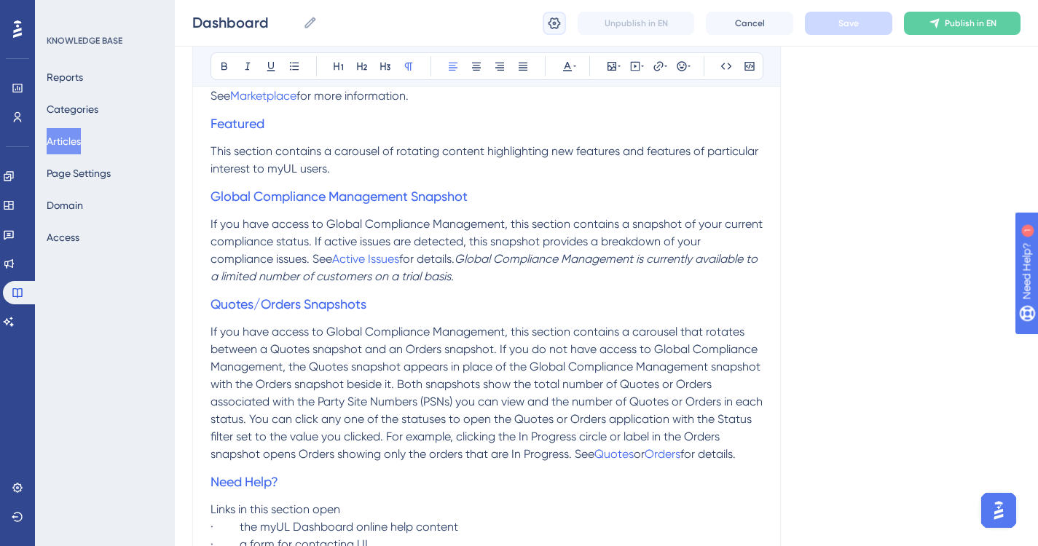
click at [552, 23] on icon at bounding box center [554, 23] width 15 height 15
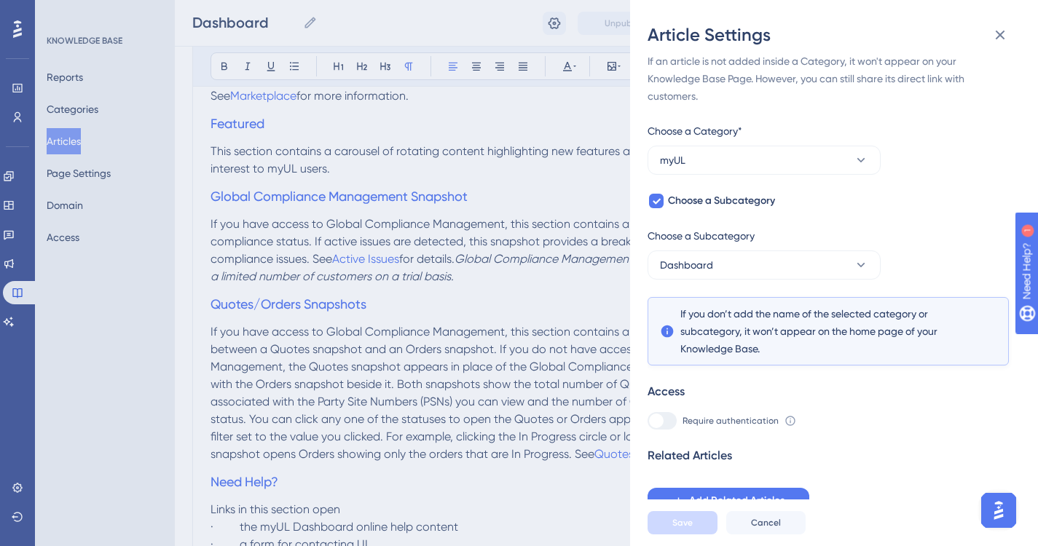
scroll to position [15, 0]
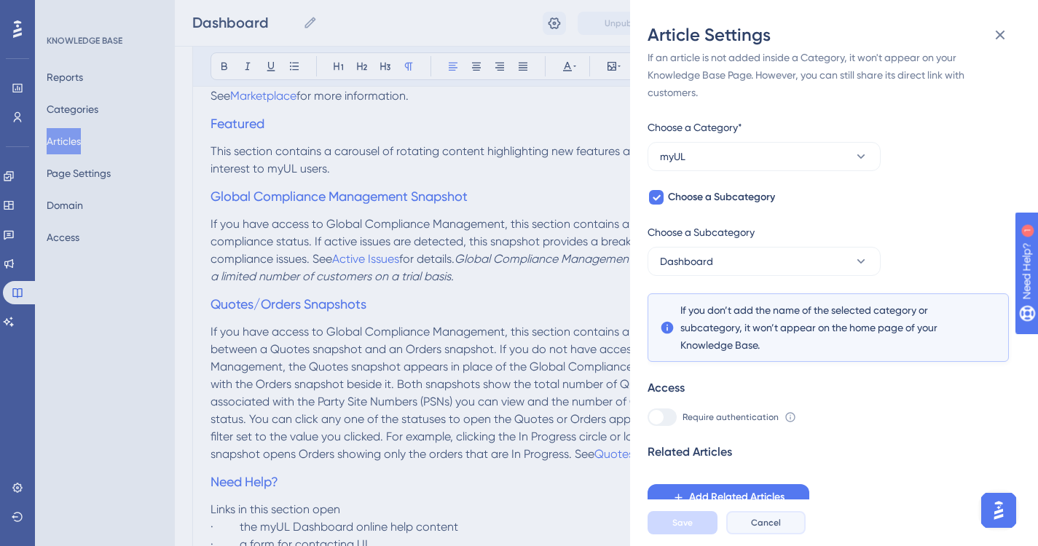
click at [765, 529] on span "Cancel" at bounding box center [766, 523] width 30 height 12
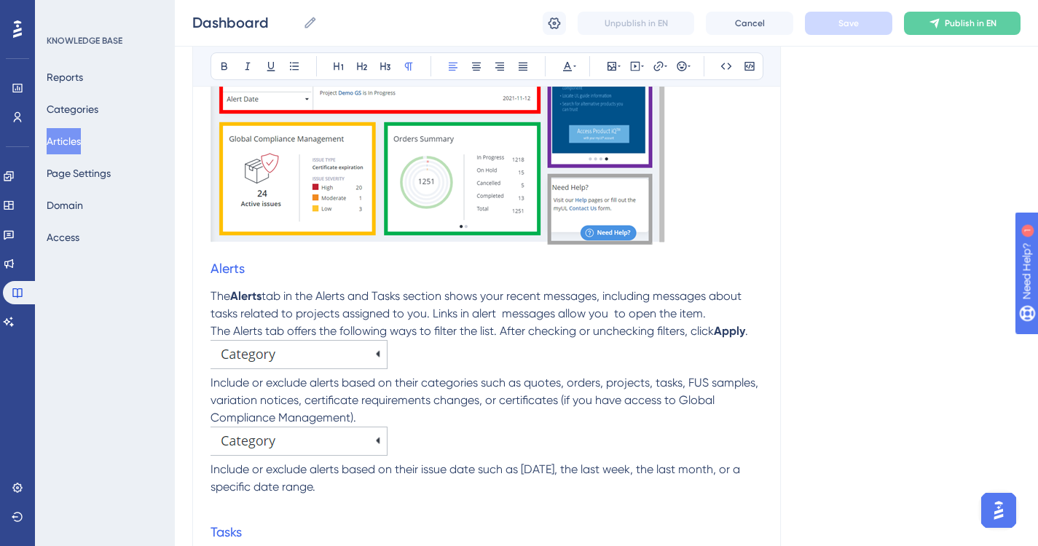
scroll to position [876, 0]
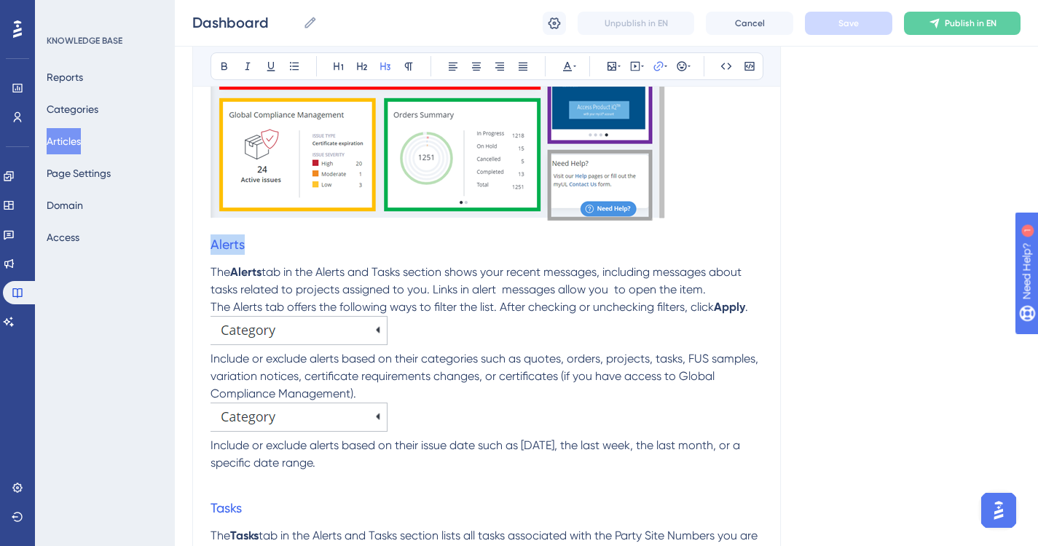
drag, startPoint x: 257, startPoint y: 247, endPoint x: 204, endPoint y: 245, distance: 53.2
click at [204, 245] on div "Dashboard myUL Dashboard overview Bold Italic Underline Bullet Point Heading 1 …" at bounding box center [486, 221] width 589 height 1867
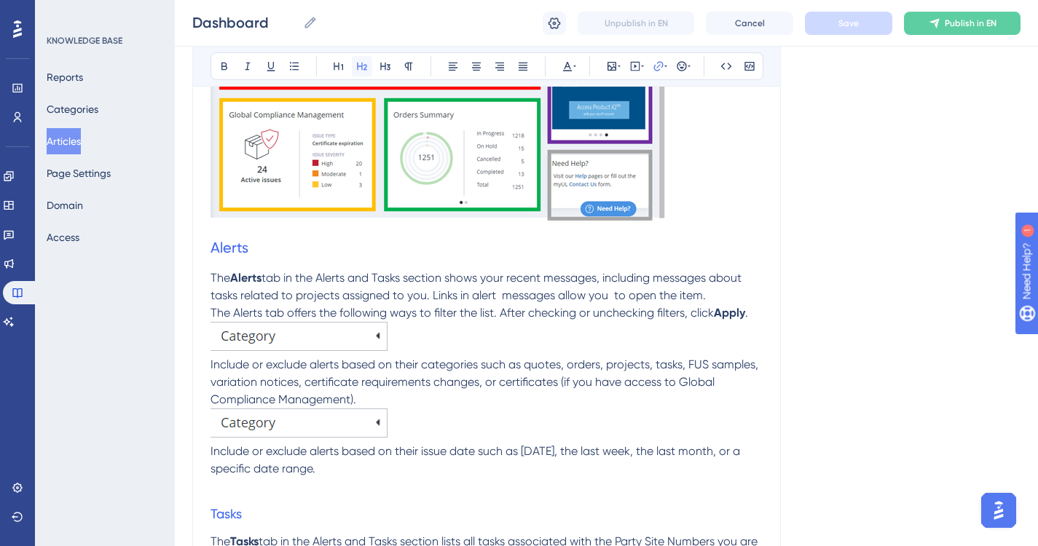
click at [360, 68] on icon at bounding box center [362, 66] width 12 height 12
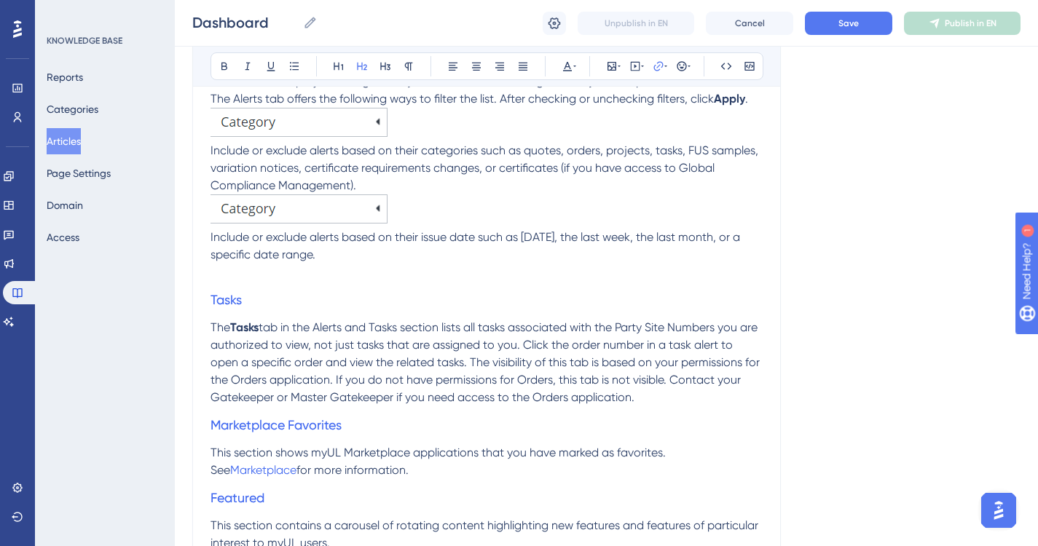
scroll to position [1094, 0]
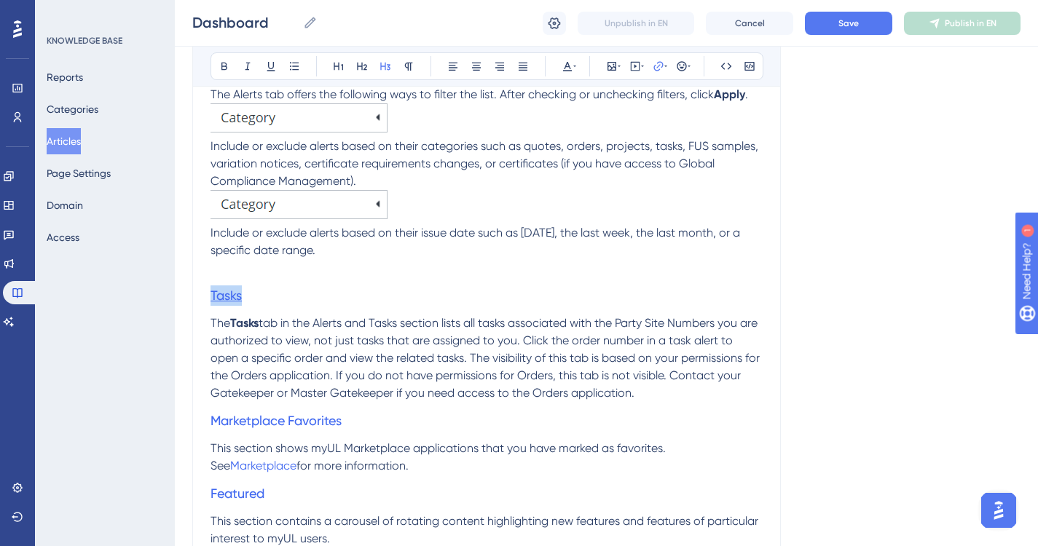
drag, startPoint x: 253, startPoint y: 292, endPoint x: 213, endPoint y: 297, distance: 41.1
click at [213, 297] on h3 "Tasks" at bounding box center [487, 296] width 552 height 38
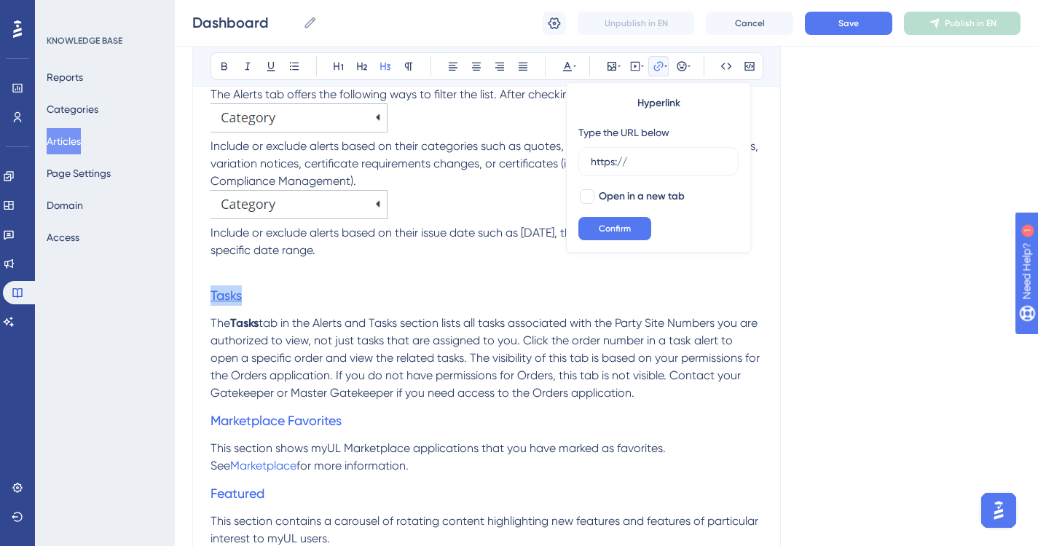
drag, startPoint x: 242, startPoint y: 295, endPoint x: 211, endPoint y: 297, distance: 31.4
click at [211, 297] on h3 "Tasks" at bounding box center [487, 296] width 552 height 38
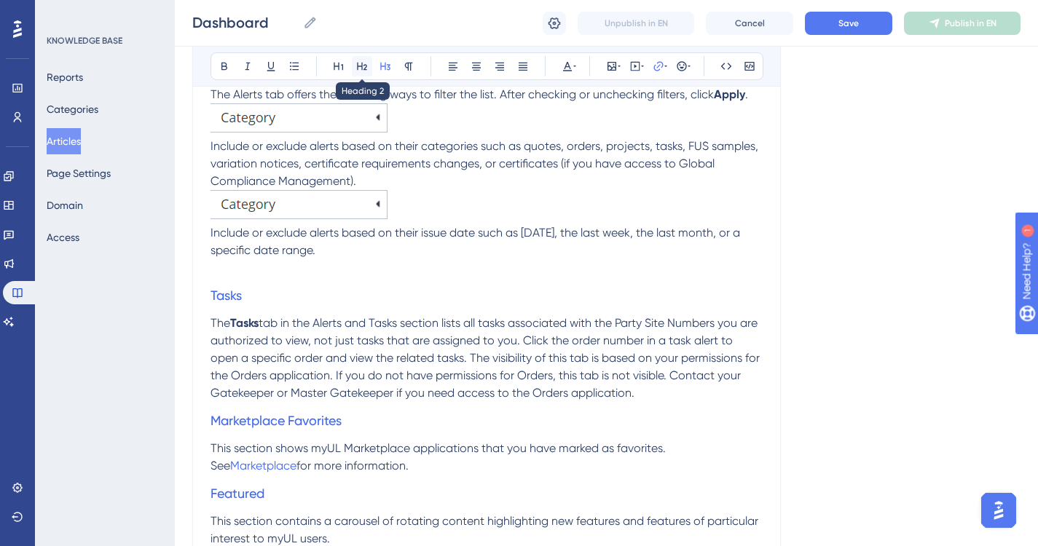
click at [363, 66] on icon at bounding box center [362, 66] width 12 height 12
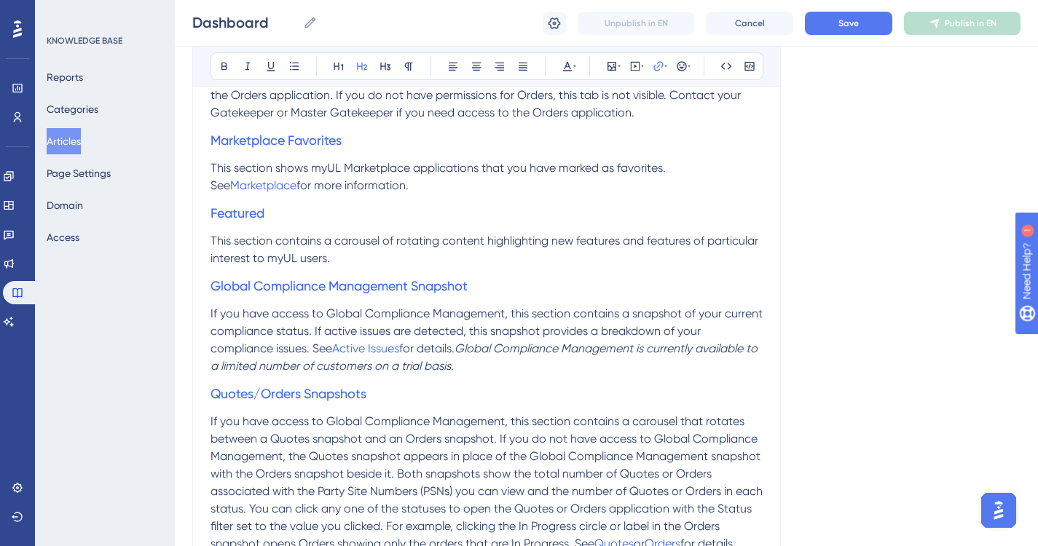
scroll to position [1385, 0]
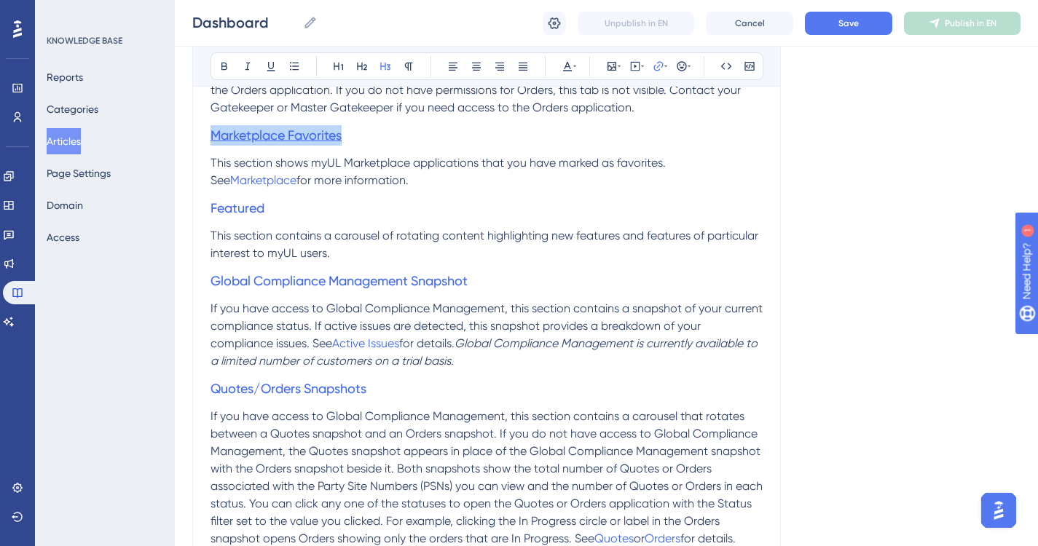
drag, startPoint x: 353, startPoint y: 136, endPoint x: 211, endPoint y: 141, distance: 141.4
click at [211, 141] on h3 "Marketplace Favorites" at bounding box center [487, 136] width 552 height 38
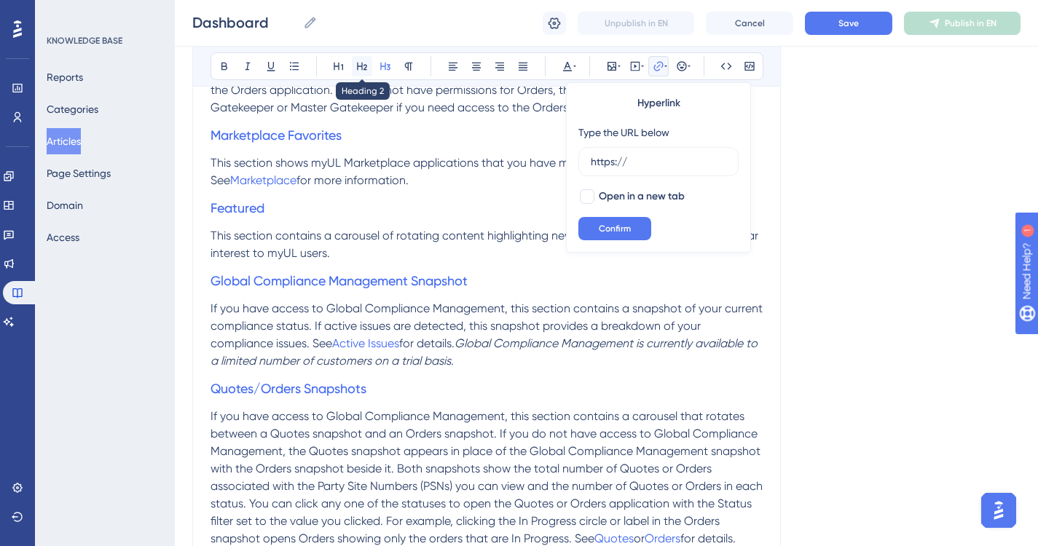
click at [361, 66] on icon at bounding box center [362, 67] width 10 height 8
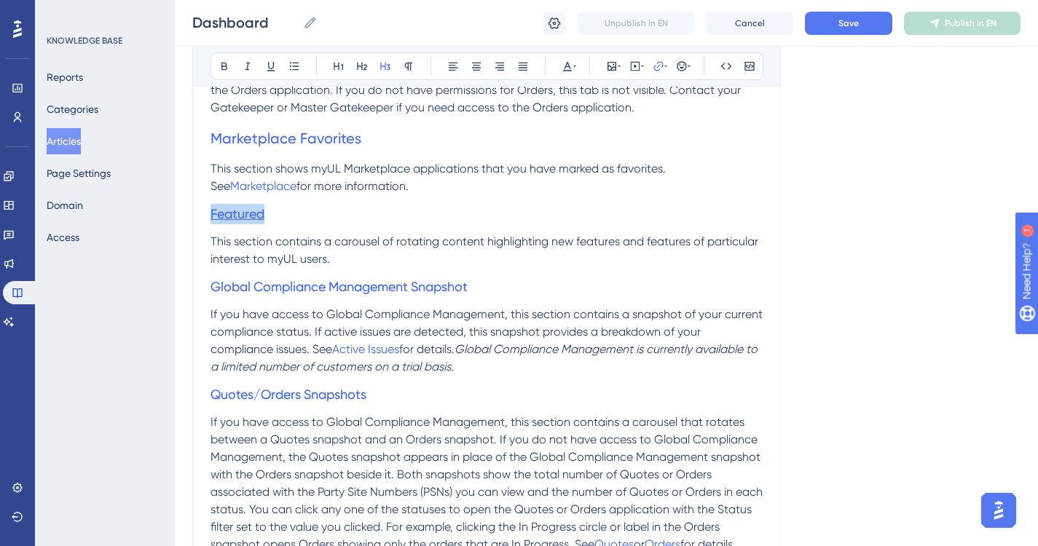
drag, startPoint x: 281, startPoint y: 211, endPoint x: 213, endPoint y: 216, distance: 68.7
click at [213, 216] on h3 "Featured" at bounding box center [487, 214] width 552 height 38
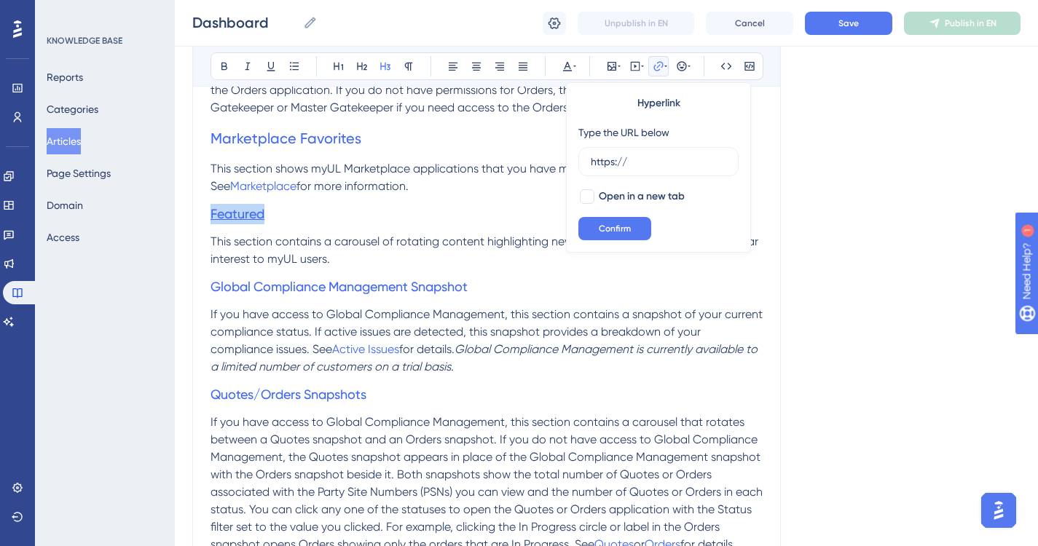
drag, startPoint x: 270, startPoint y: 212, endPoint x: 211, endPoint y: 212, distance: 59.0
click at [211, 212] on h3 "Featured" at bounding box center [487, 214] width 552 height 38
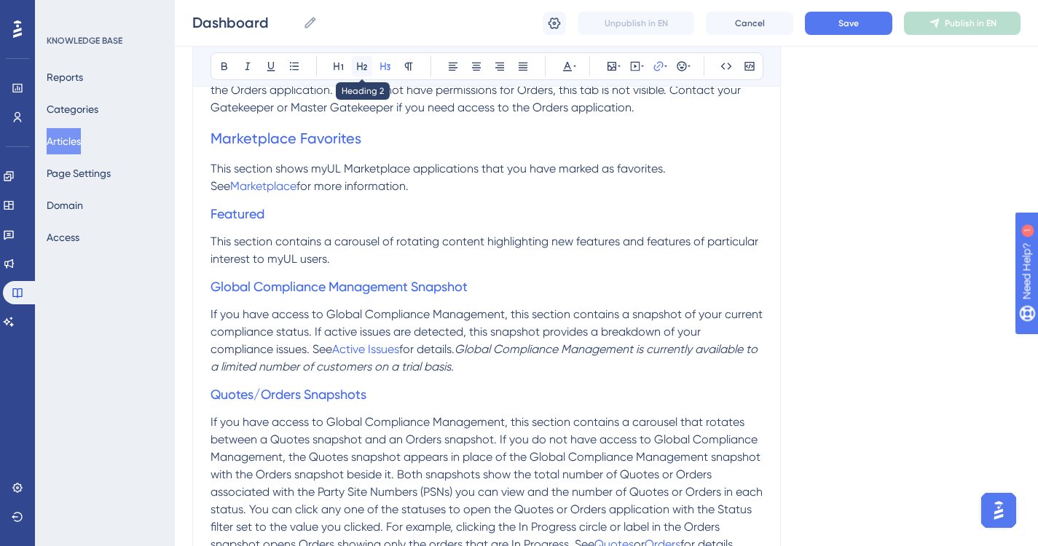
click at [359, 63] on icon at bounding box center [362, 66] width 12 height 12
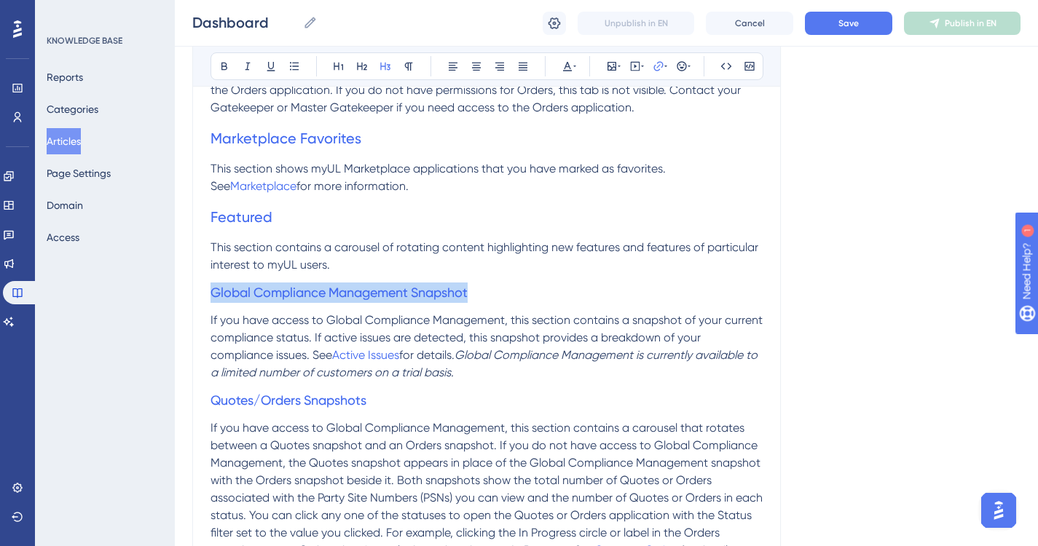
drag, startPoint x: 212, startPoint y: 293, endPoint x: 478, endPoint y: 296, distance: 265.9
click at [478, 296] on h3 "Global Compliance Management Snapshot" at bounding box center [487, 293] width 552 height 38
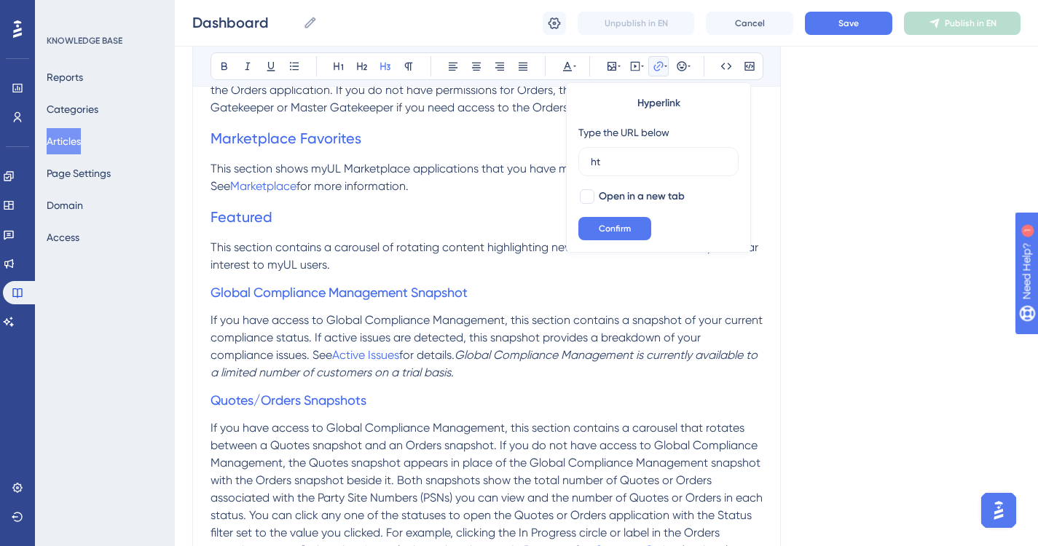
type input "h"
click at [625, 229] on span "Confirm" at bounding box center [615, 229] width 32 height 12
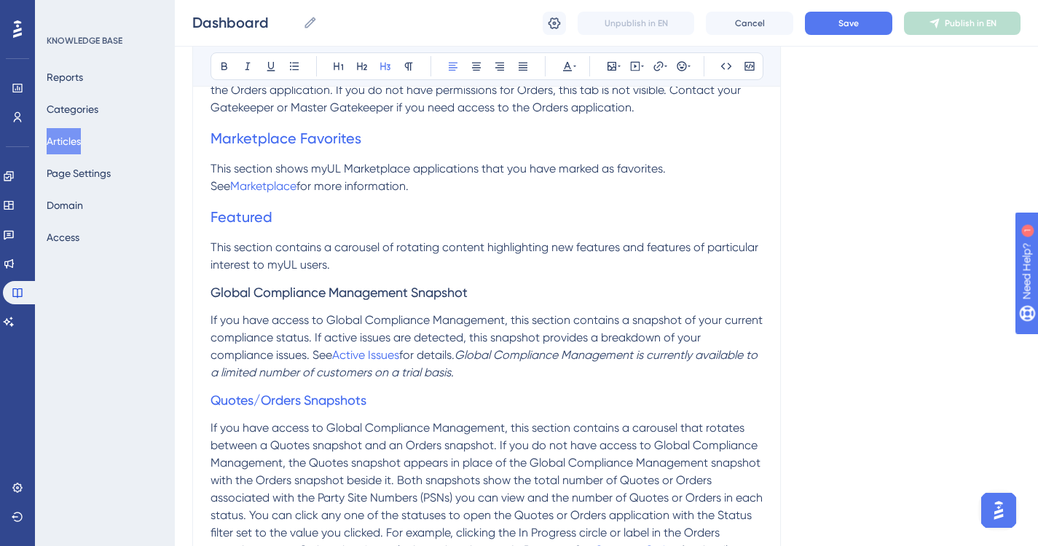
click at [559, 283] on h3 "Global Compliance Management Snapshot" at bounding box center [487, 293] width 552 height 38
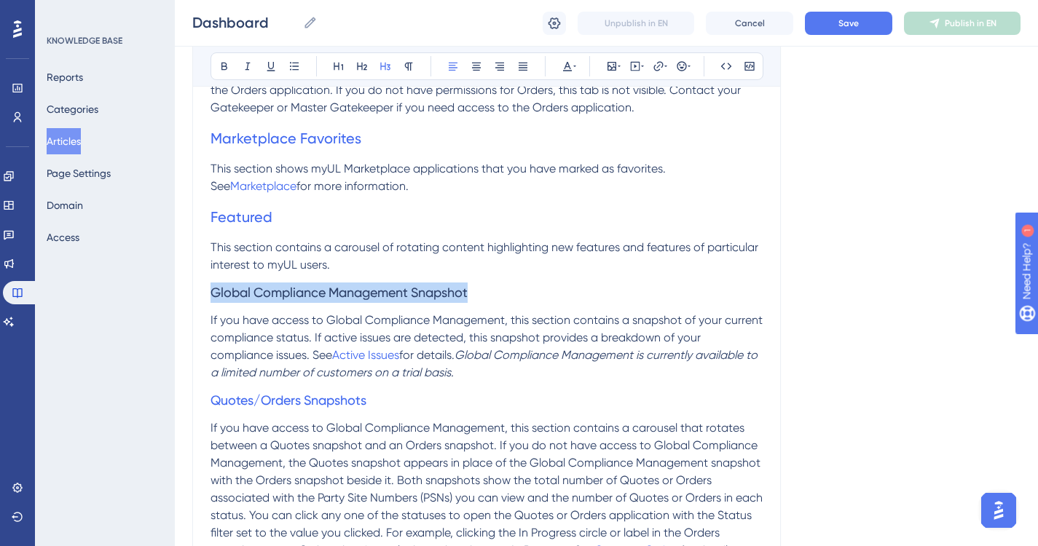
drag, startPoint x: 212, startPoint y: 295, endPoint x: 503, endPoint y: 283, distance: 291.6
click at [503, 283] on h3 "Global Compliance Management Snapshot" at bounding box center [487, 293] width 552 height 38
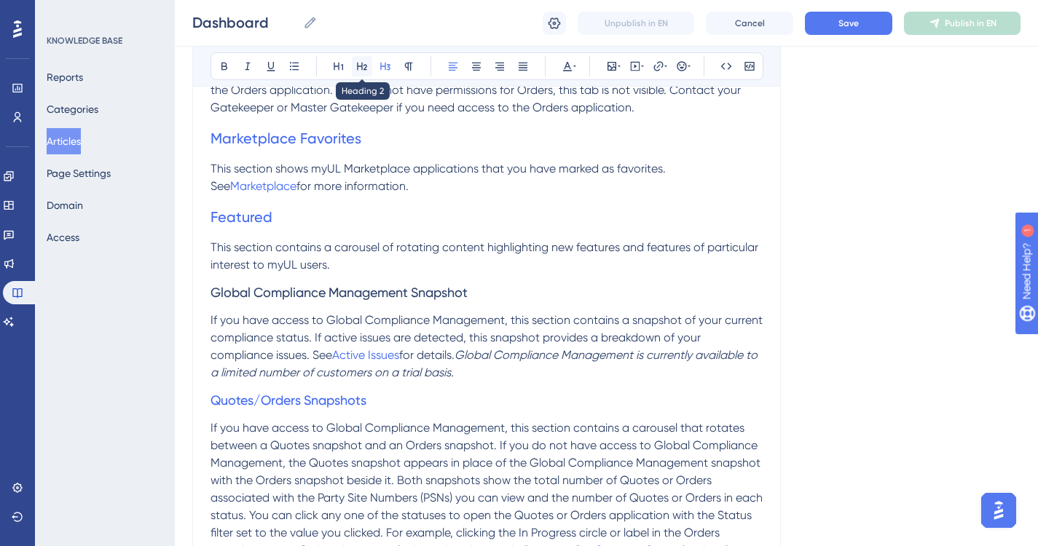
click at [363, 66] on icon at bounding box center [362, 67] width 10 height 8
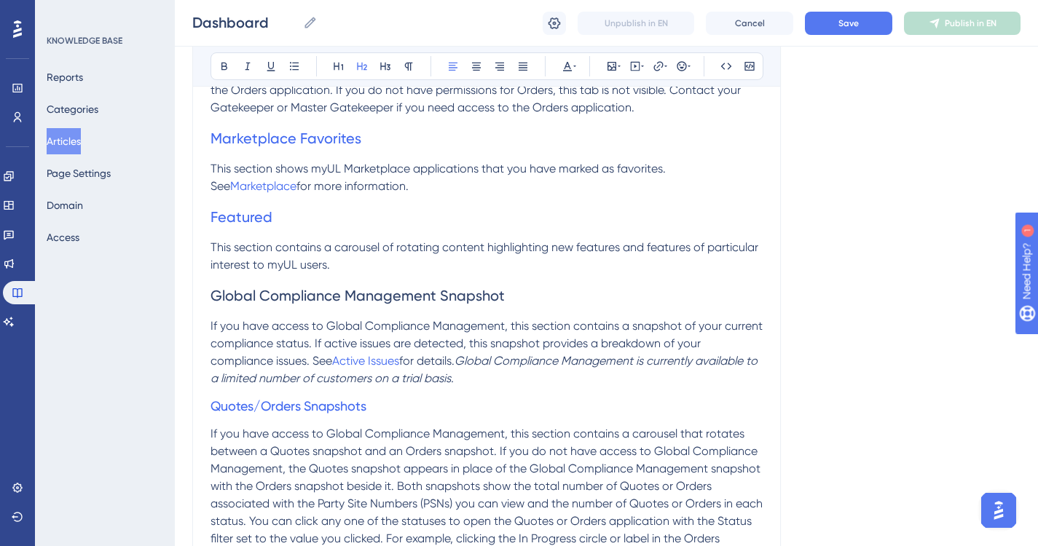
click at [546, 291] on h2 "Global Compliance Management Snapshot" at bounding box center [487, 296] width 552 height 44
drag, startPoint x: 376, startPoint y: 406, endPoint x: 201, endPoint y: 402, distance: 174.9
click at [658, 68] on icon at bounding box center [659, 66] width 12 height 12
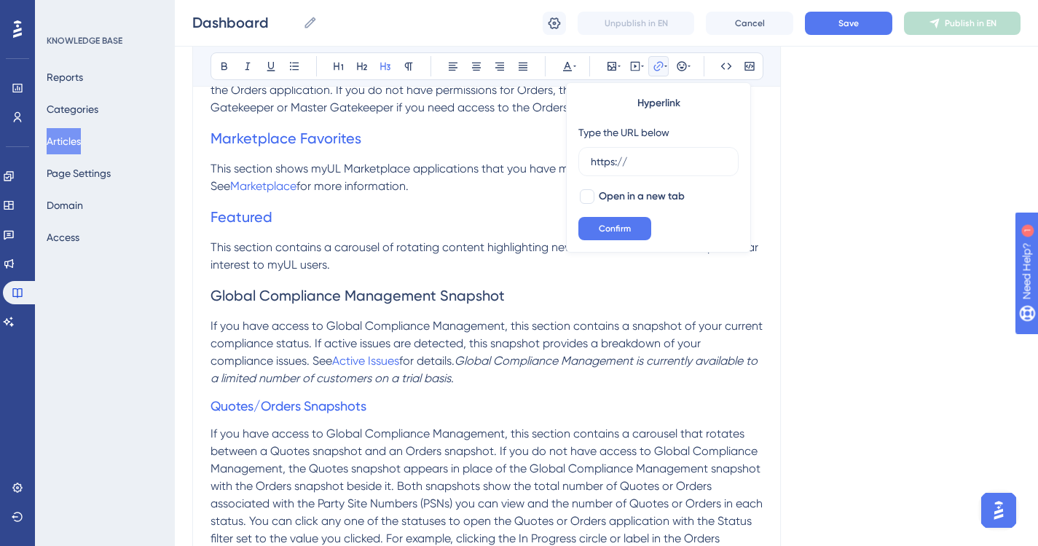
drag, startPoint x: 639, startPoint y: 158, endPoint x: 523, endPoint y: 158, distance: 115.8
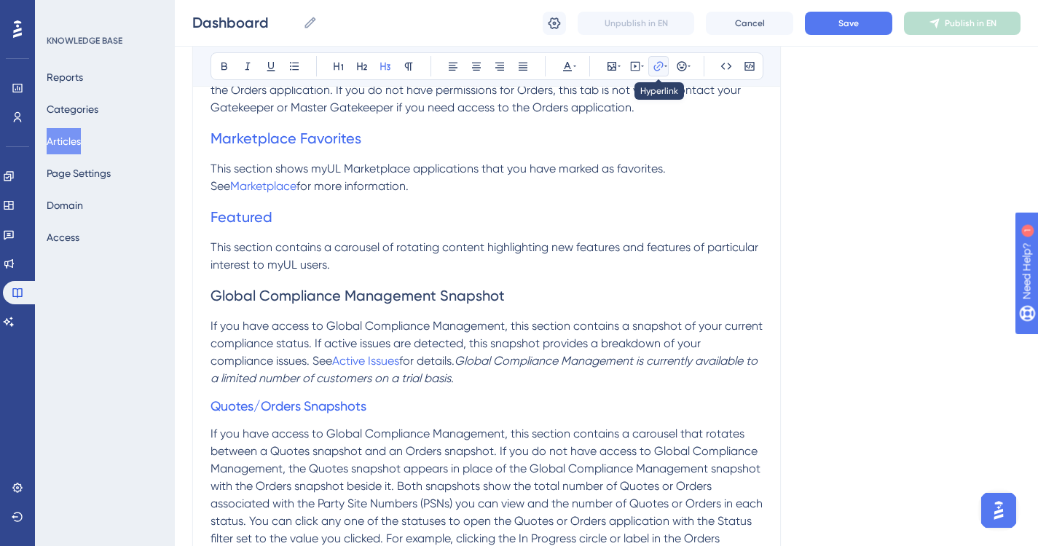
click at [657, 65] on icon at bounding box center [659, 66] width 12 height 12
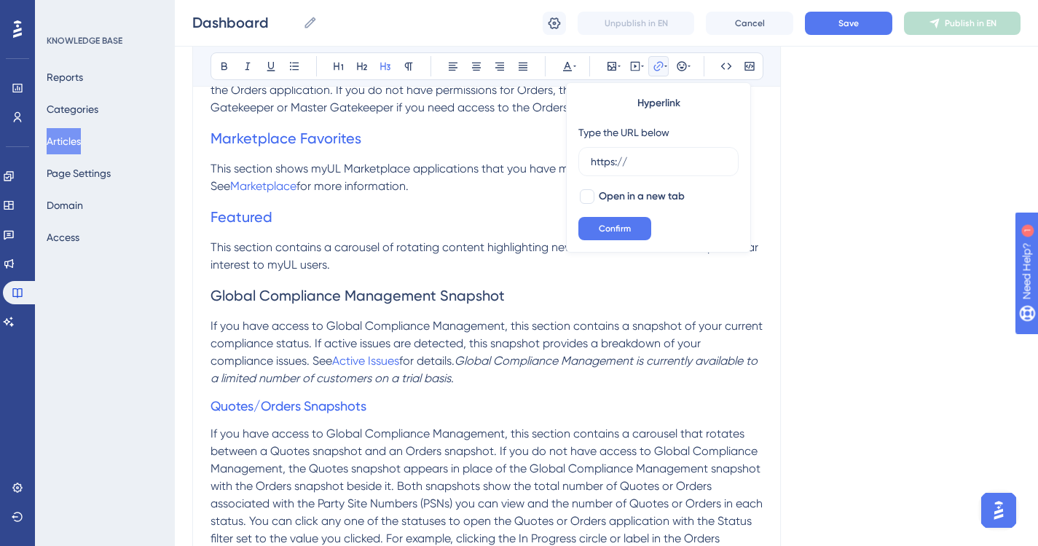
drag, startPoint x: 633, startPoint y: 157, endPoint x: 564, endPoint y: 157, distance: 69.2
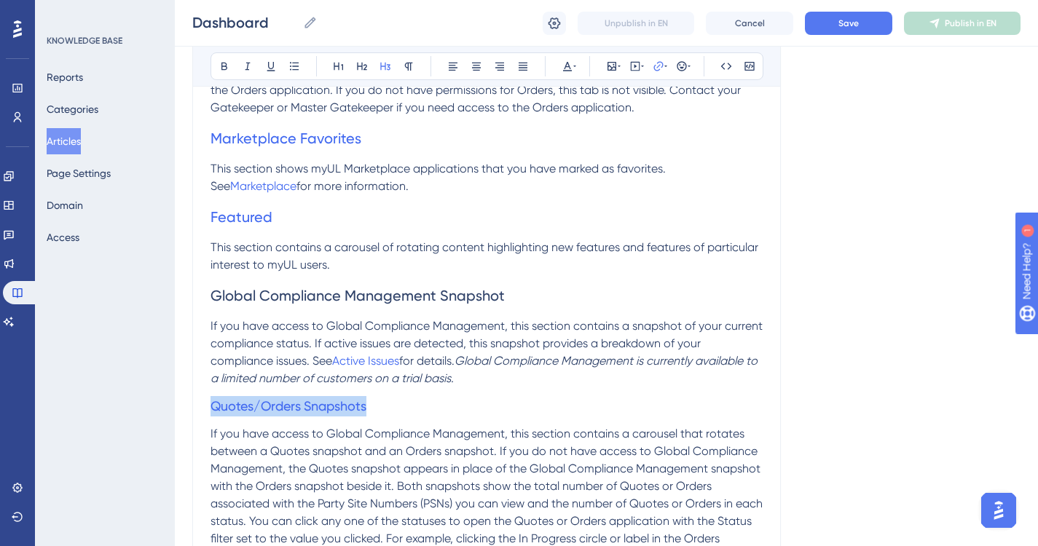
drag, startPoint x: 373, startPoint y: 411, endPoint x: 204, endPoint y: 409, distance: 169.0
click at [658, 71] on icon at bounding box center [657, 65] width 9 height 9
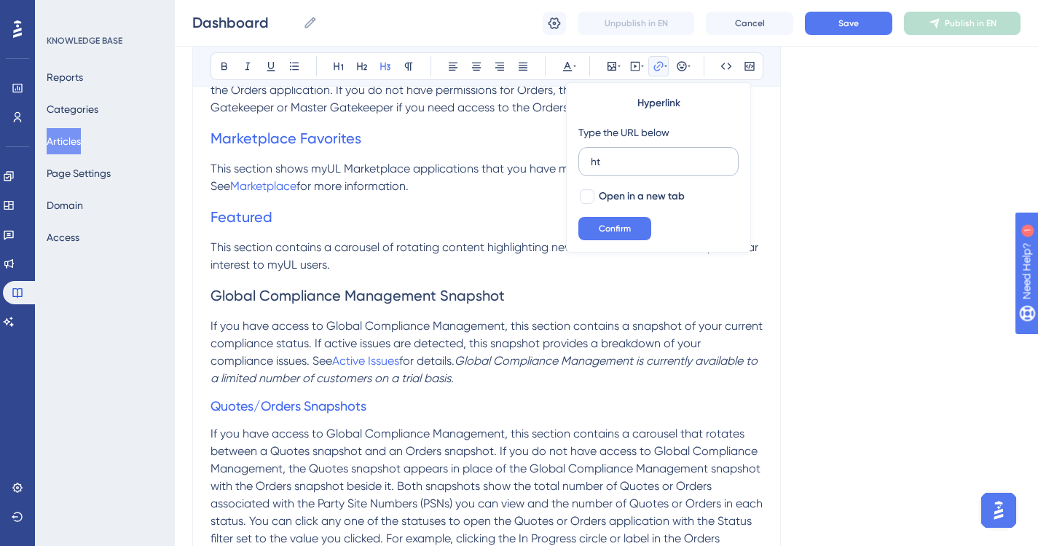
type input "h"
click at [608, 231] on span "Confirm" at bounding box center [615, 229] width 32 height 12
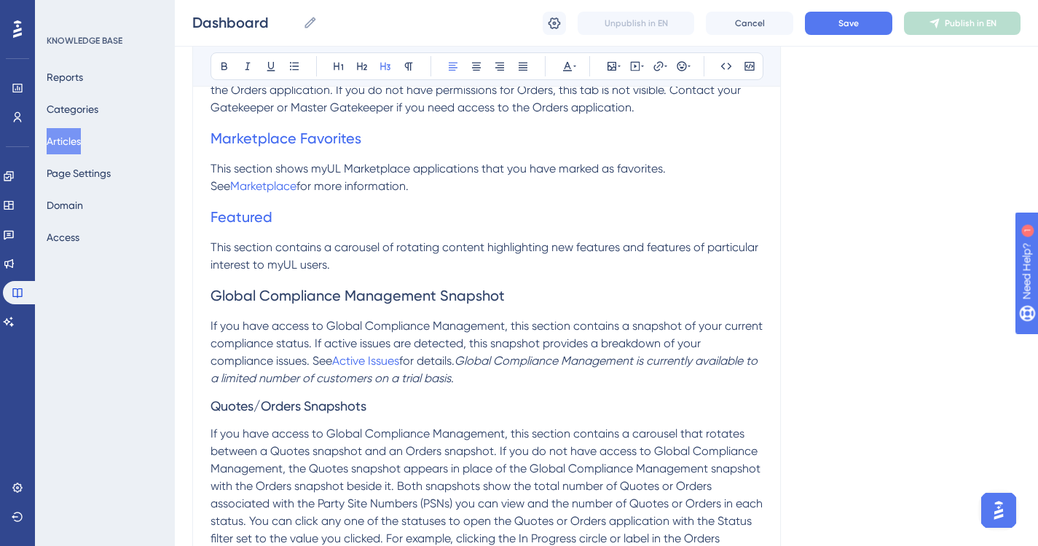
click at [394, 412] on h3 "Quotes/Orders Snapshots" at bounding box center [487, 407] width 552 height 38
drag, startPoint x: 212, startPoint y: 402, endPoint x: 371, endPoint y: 402, distance: 159.5
click at [371, 402] on h3 "Quotes/Orders Snapshots" at bounding box center [487, 407] width 552 height 38
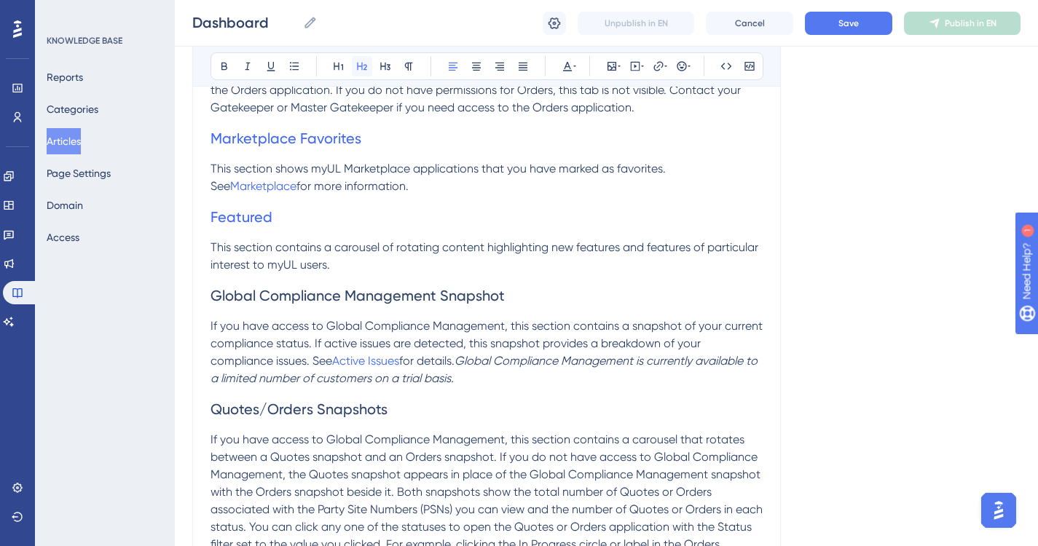
click at [365, 65] on icon at bounding box center [362, 67] width 10 height 8
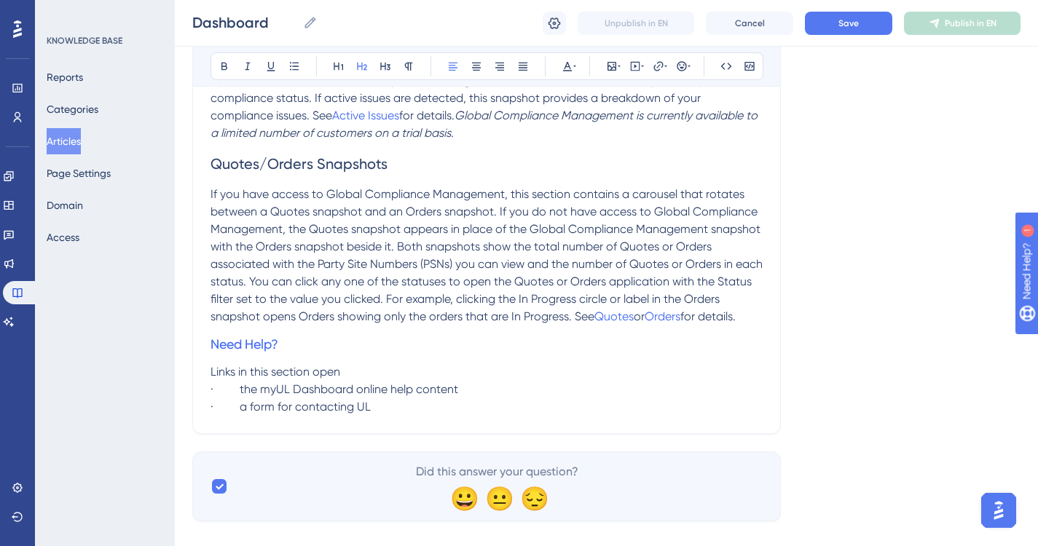
scroll to position [1653, 0]
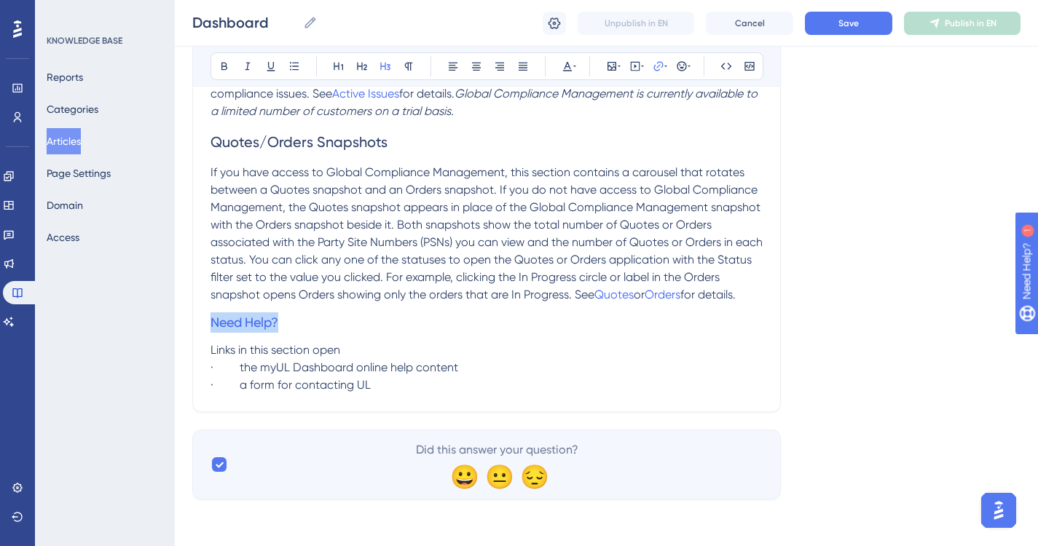
drag, startPoint x: 285, startPoint y: 323, endPoint x: 210, endPoint y: 322, distance: 75.0
click at [656, 66] on icon at bounding box center [659, 66] width 12 height 12
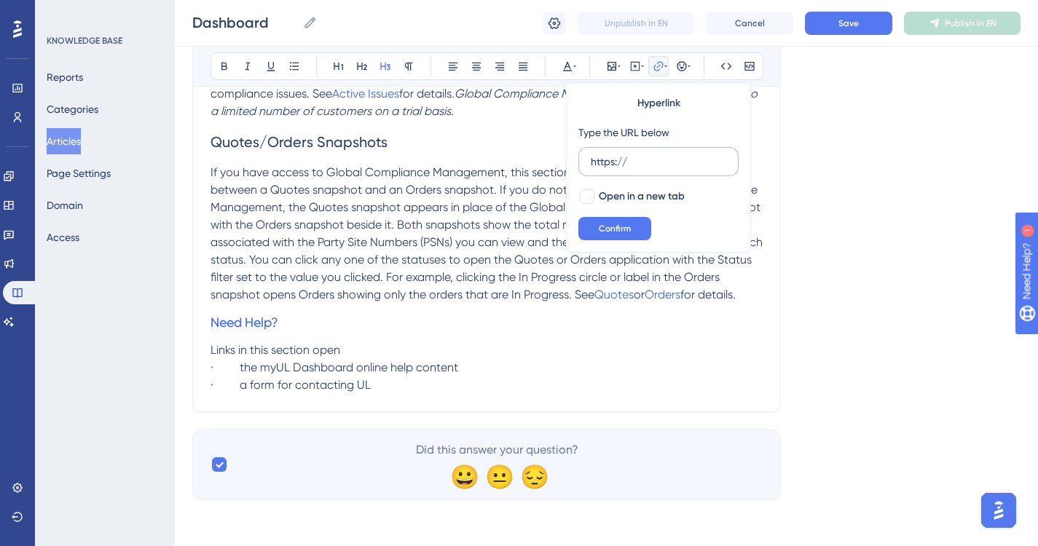
drag, startPoint x: 632, startPoint y: 161, endPoint x: 589, endPoint y: 161, distance: 42.2
click at [589, 161] on label "https://" at bounding box center [658, 161] width 160 height 29
click at [591, 161] on input "https://" at bounding box center [658, 162] width 135 height 16
click at [616, 224] on span "Confirm" at bounding box center [615, 229] width 32 height 12
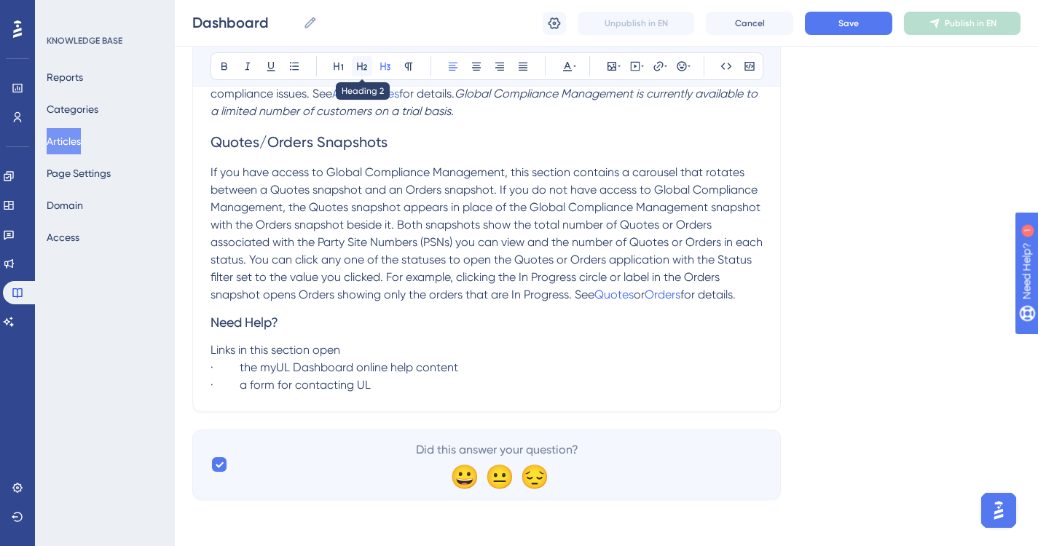
click at [369, 64] on button at bounding box center [362, 66] width 20 height 20
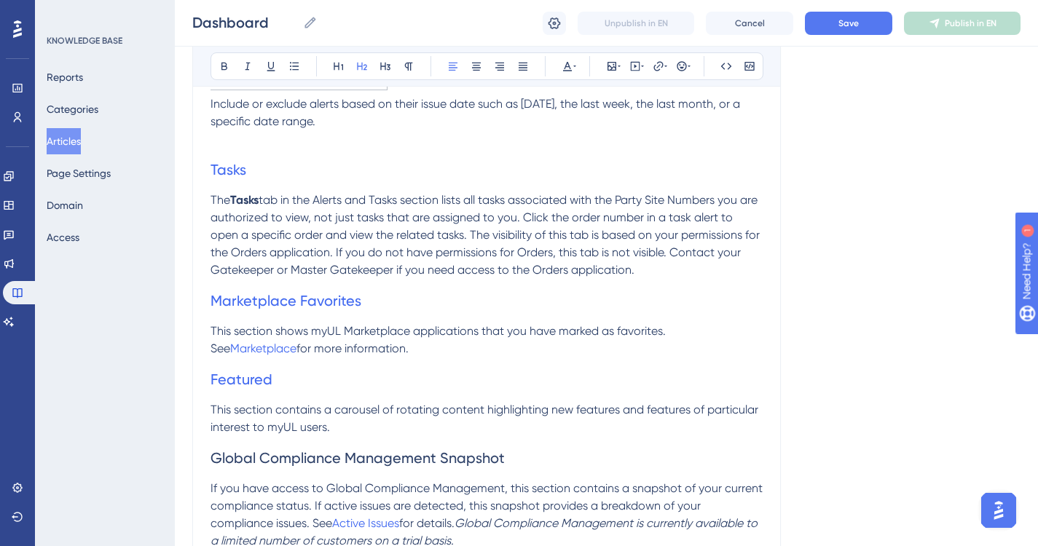
scroll to position [1222, 0]
drag, startPoint x: 279, startPoint y: 380, endPoint x: 213, endPoint y: 377, distance: 65.6
click at [213, 377] on h2 "Featured" at bounding box center [487, 381] width 552 height 44
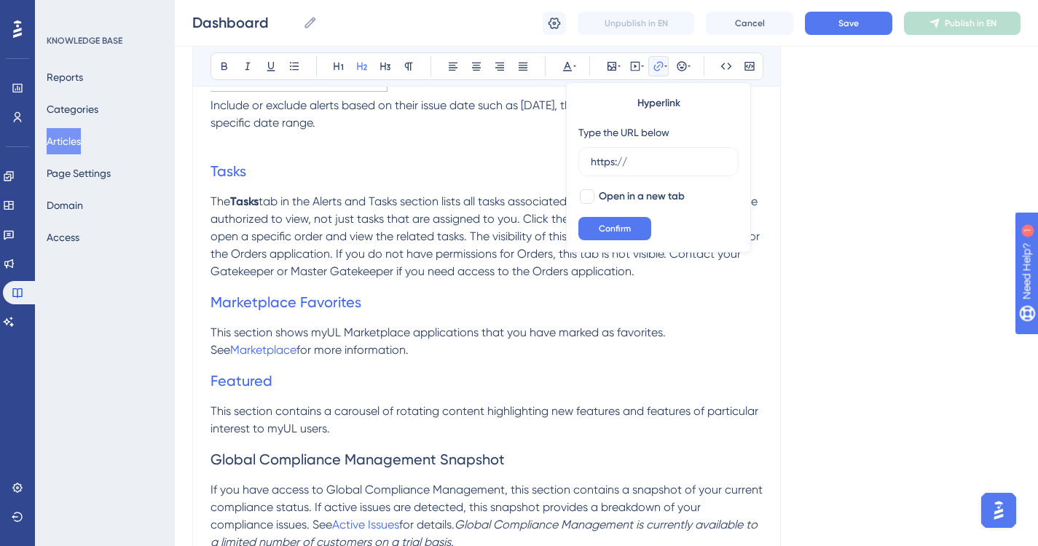
click at [272, 382] on h2 "Featured" at bounding box center [487, 381] width 552 height 44
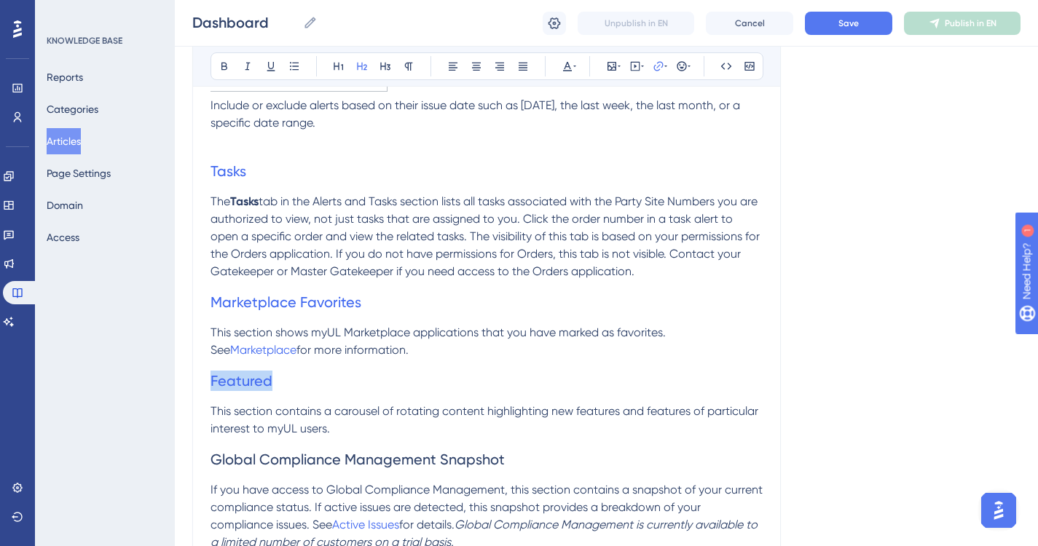
drag, startPoint x: 272, startPoint y: 382, endPoint x: 210, endPoint y: 382, distance: 62.6
click at [658, 64] on icon at bounding box center [659, 66] width 12 height 12
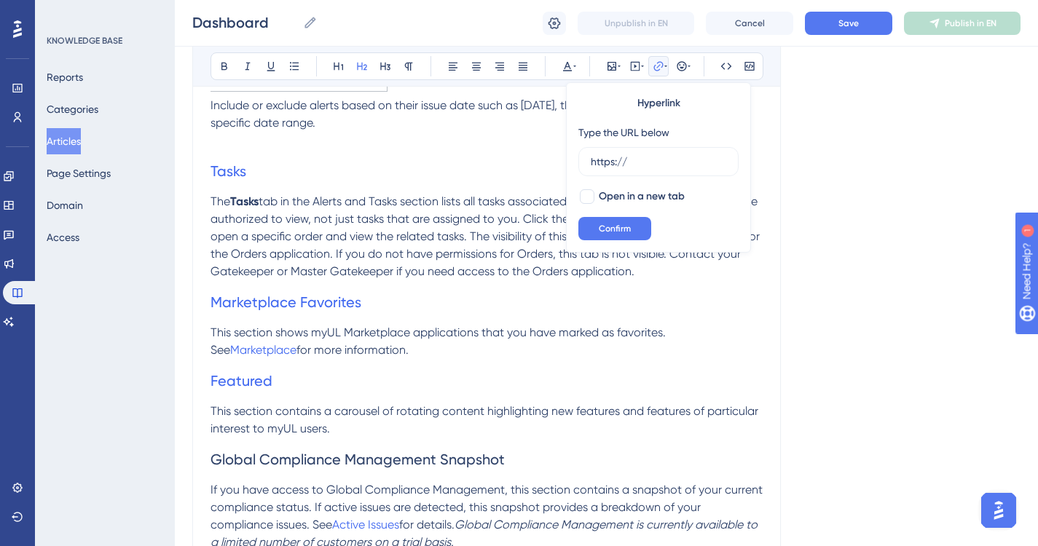
drag, startPoint x: 636, startPoint y: 163, endPoint x: 536, endPoint y: 159, distance: 99.9
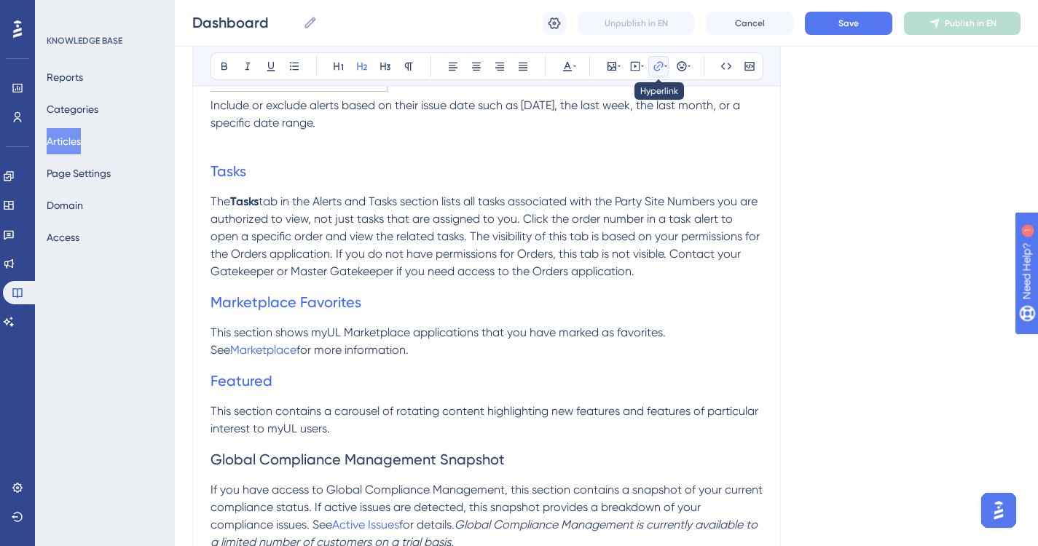
click at [663, 66] on icon at bounding box center [657, 65] width 9 height 9
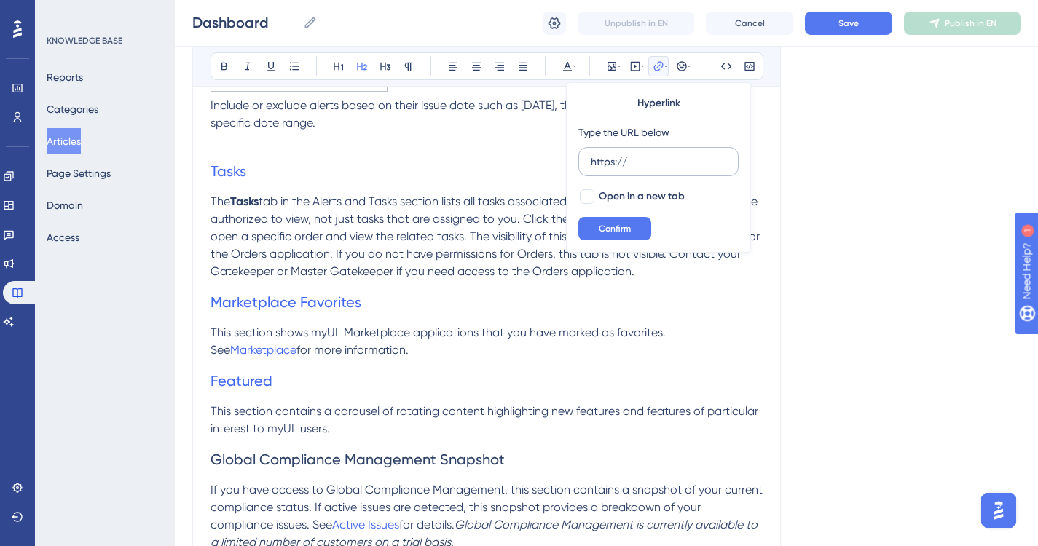
click at [638, 154] on input "https://" at bounding box center [658, 162] width 135 height 16
type input "h"
click at [627, 226] on span "Confirm" at bounding box center [615, 229] width 32 height 12
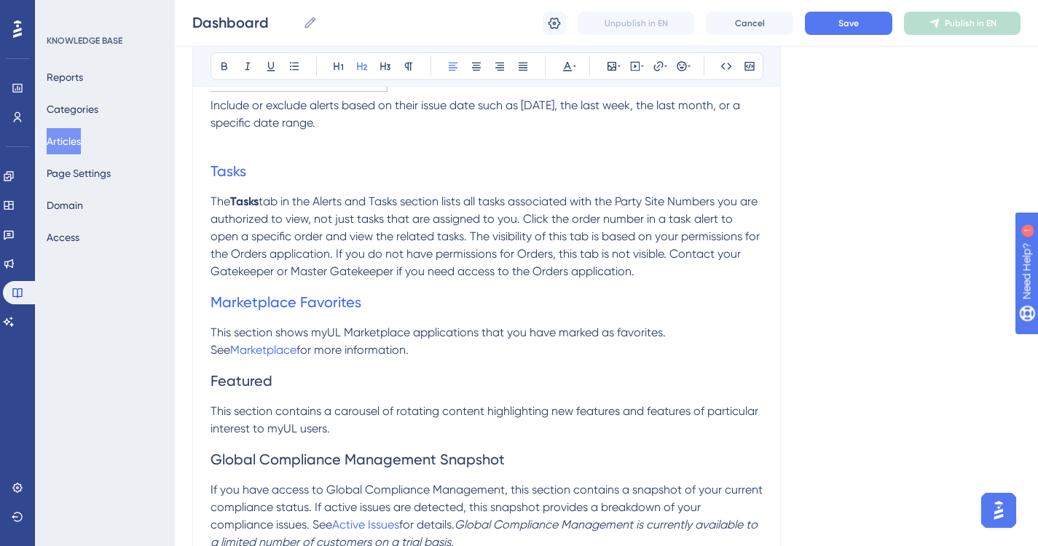
click at [370, 382] on h2 "Featured" at bounding box center [487, 381] width 552 height 44
drag, startPoint x: 277, startPoint y: 383, endPoint x: 209, endPoint y: 385, distance: 67.8
click at [374, 294] on h2 "Marketplace Favorites" at bounding box center [487, 302] width 552 height 44
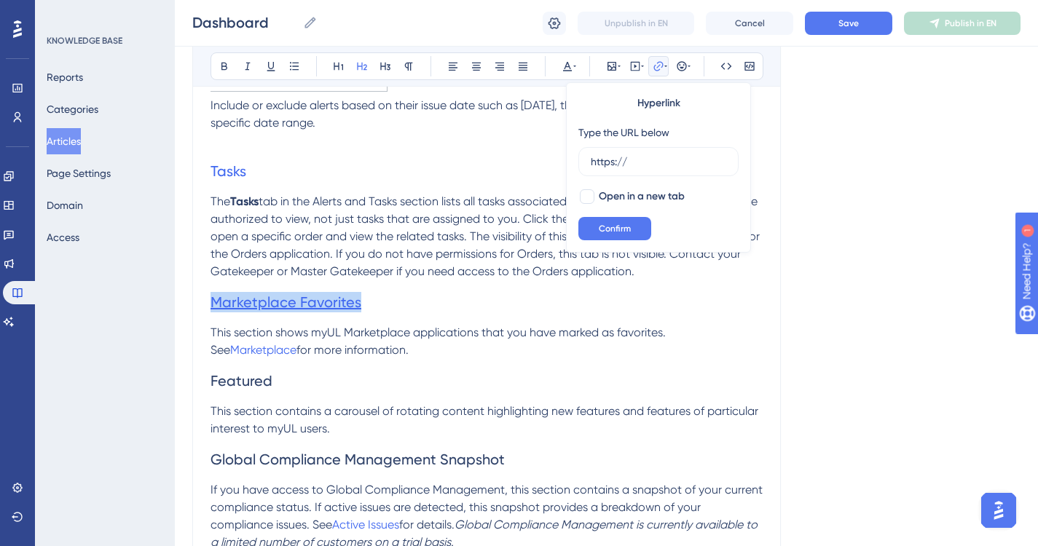
drag, startPoint x: 373, startPoint y: 302, endPoint x: 216, endPoint y: 305, distance: 157.4
click at [216, 305] on h2 "Marketplace Favorites" at bounding box center [487, 302] width 552 height 44
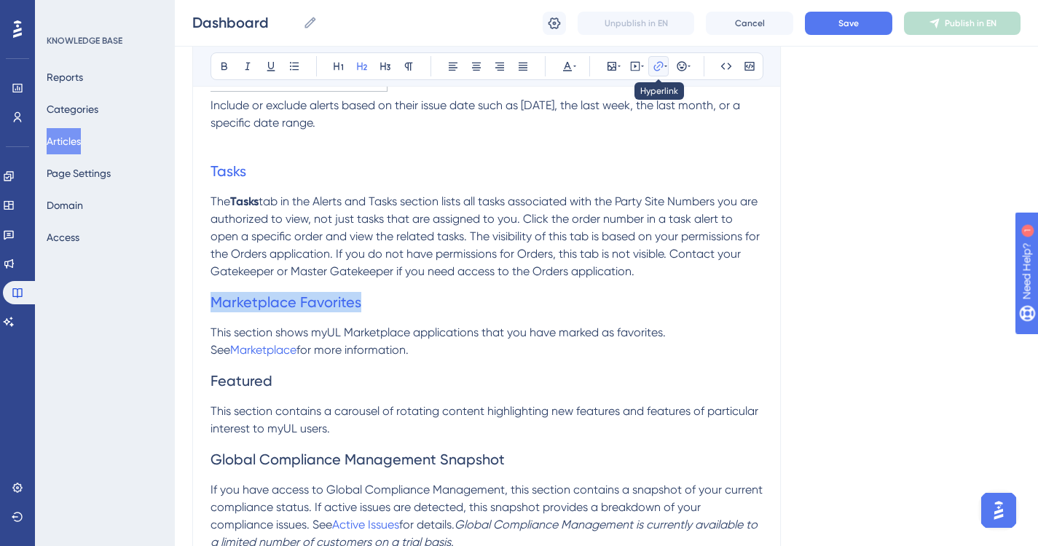
click at [663, 64] on icon at bounding box center [657, 65] width 9 height 9
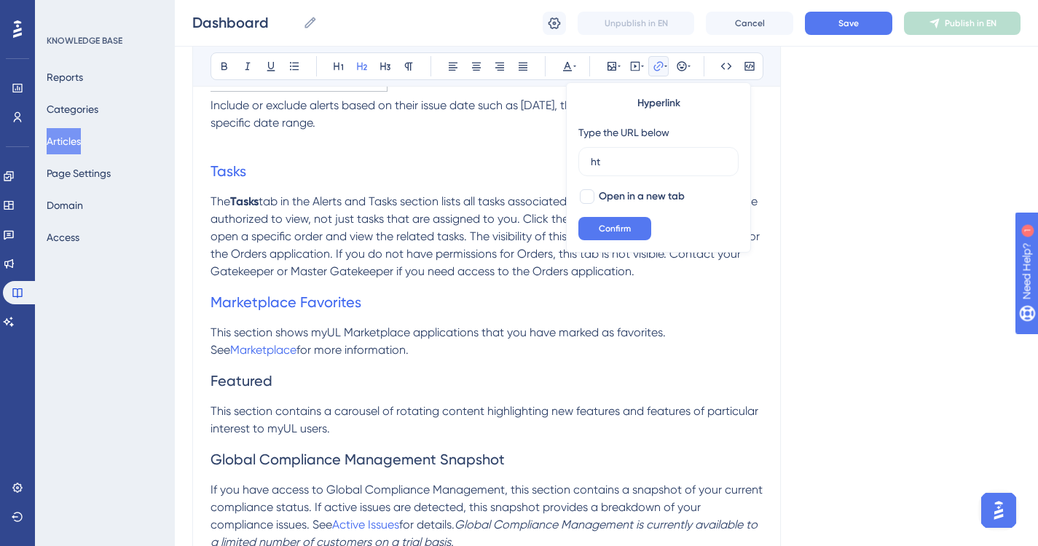
type input "h"
click at [623, 226] on span "Confirm" at bounding box center [615, 229] width 32 height 12
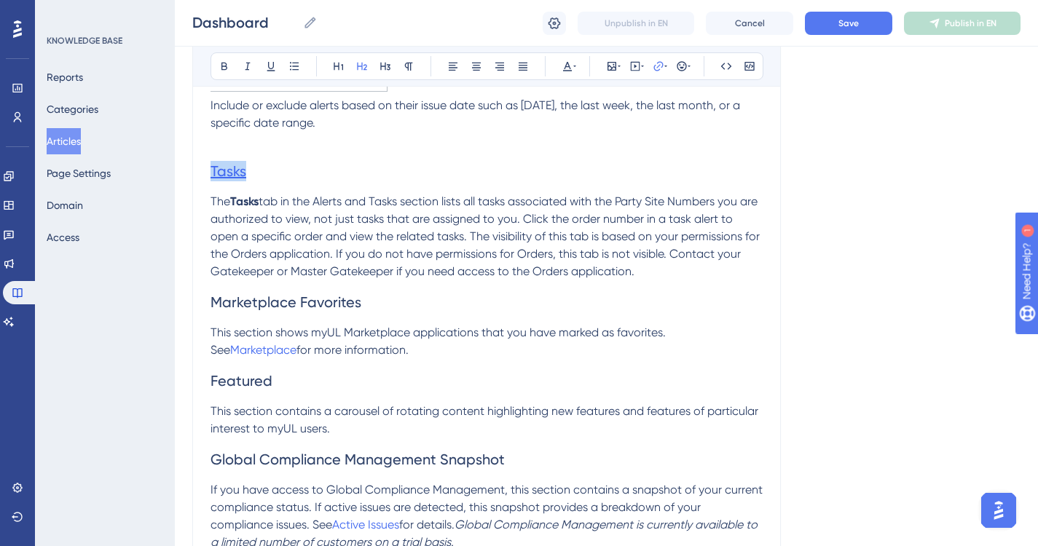
drag, startPoint x: 254, startPoint y: 173, endPoint x: 211, endPoint y: 178, distance: 44.0
click at [211, 178] on h2 "Tasks" at bounding box center [487, 171] width 552 height 44
drag, startPoint x: 250, startPoint y: 168, endPoint x: 211, endPoint y: 170, distance: 38.7
click at [211, 170] on h2 "Tasks" at bounding box center [487, 171] width 552 height 44
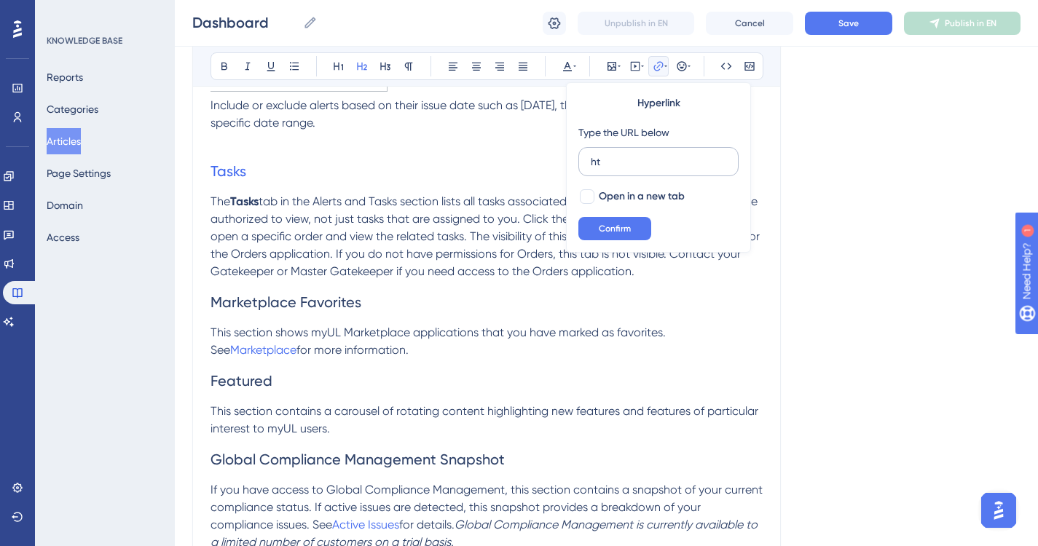
type input "h"
click at [621, 222] on button "Confirm" at bounding box center [614, 228] width 73 height 23
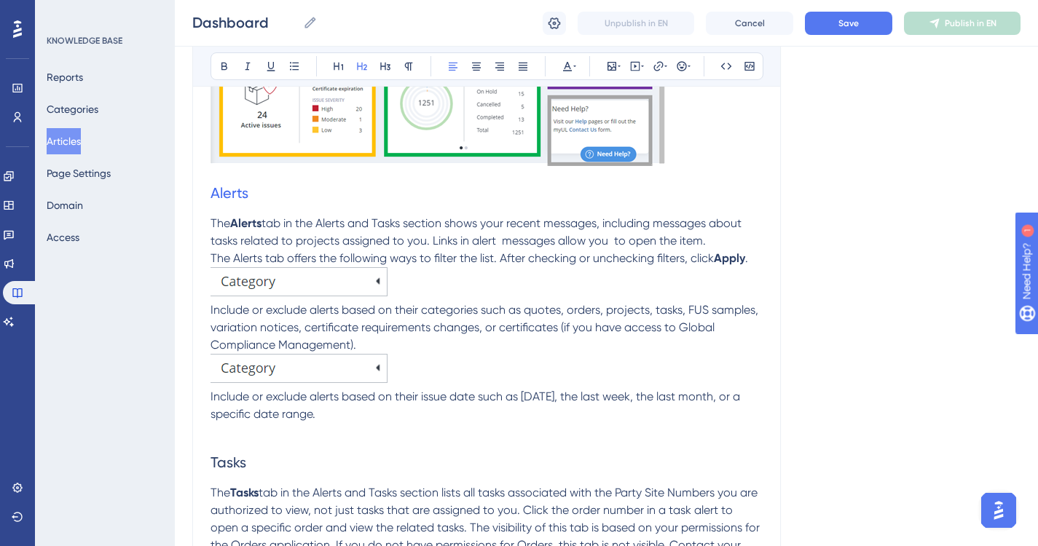
scroll to position [857, 0]
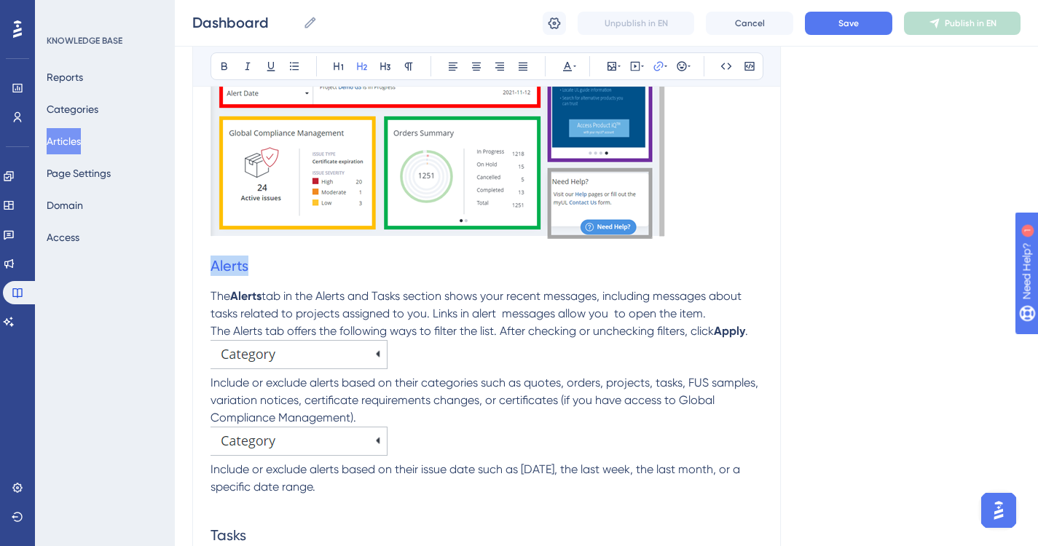
drag, startPoint x: 259, startPoint y: 265, endPoint x: 193, endPoint y: 265, distance: 65.6
click at [193, 265] on div "Dashboard myUL Dashboard overview Bold Italic Underline Bullet Point Heading 1 …" at bounding box center [486, 260] width 589 height 1908
click at [653, 59] on button at bounding box center [658, 66] width 20 height 20
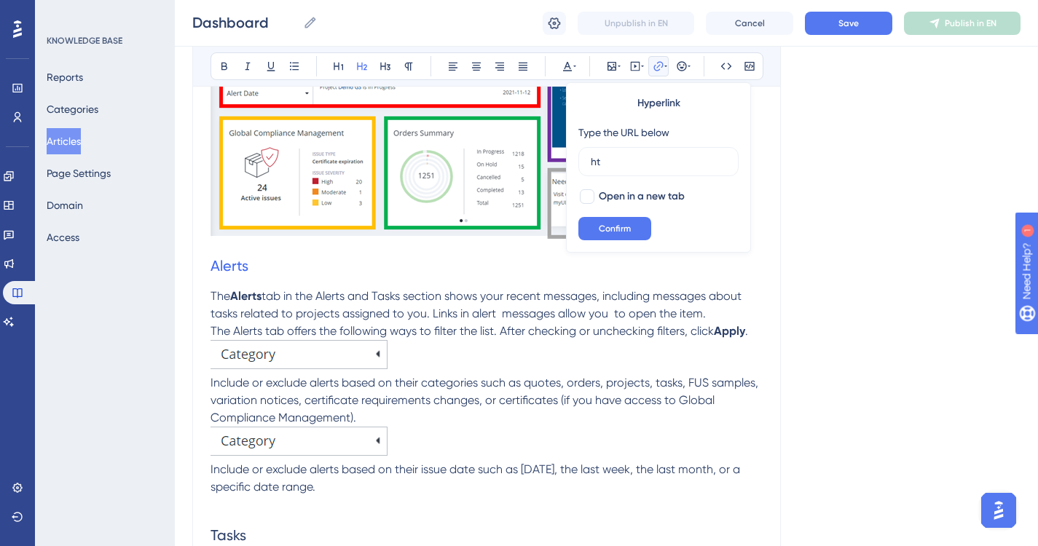
type input "h"
click at [600, 230] on span "Confirm" at bounding box center [615, 229] width 32 height 12
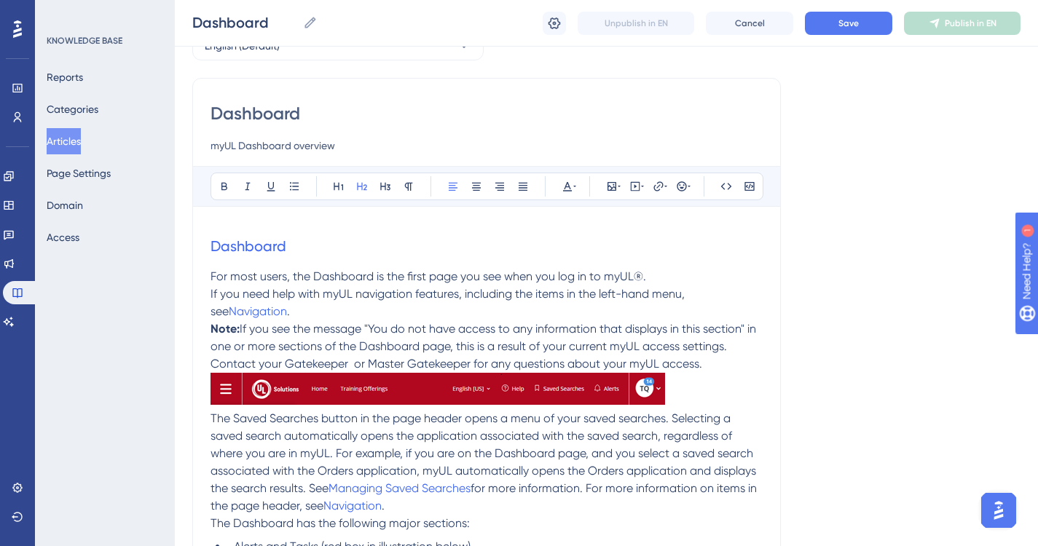
scroll to position [56, 0]
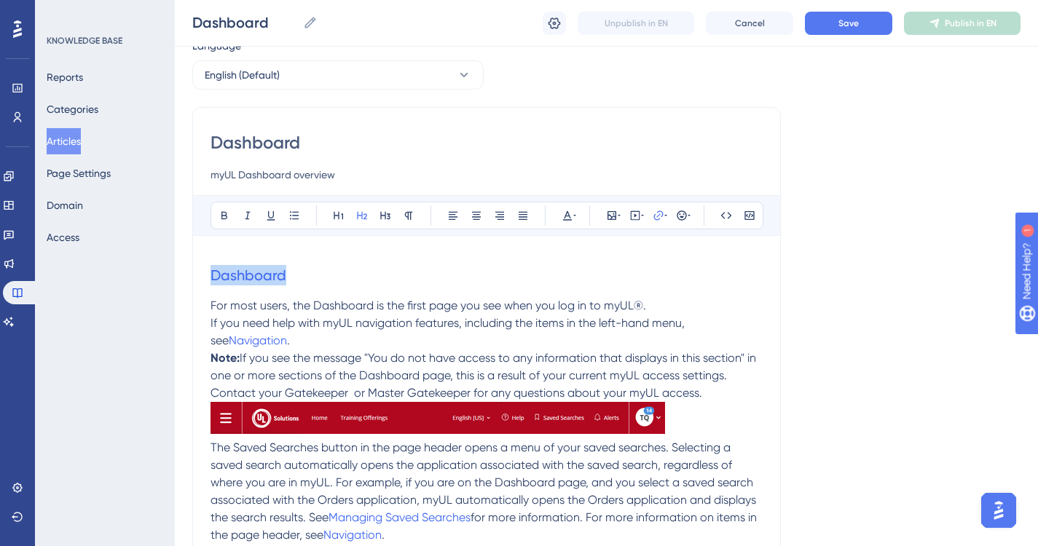
drag, startPoint x: 296, startPoint y: 278, endPoint x: 191, endPoint y: 272, distance: 105.1
click at [656, 216] on icon at bounding box center [659, 216] width 12 height 12
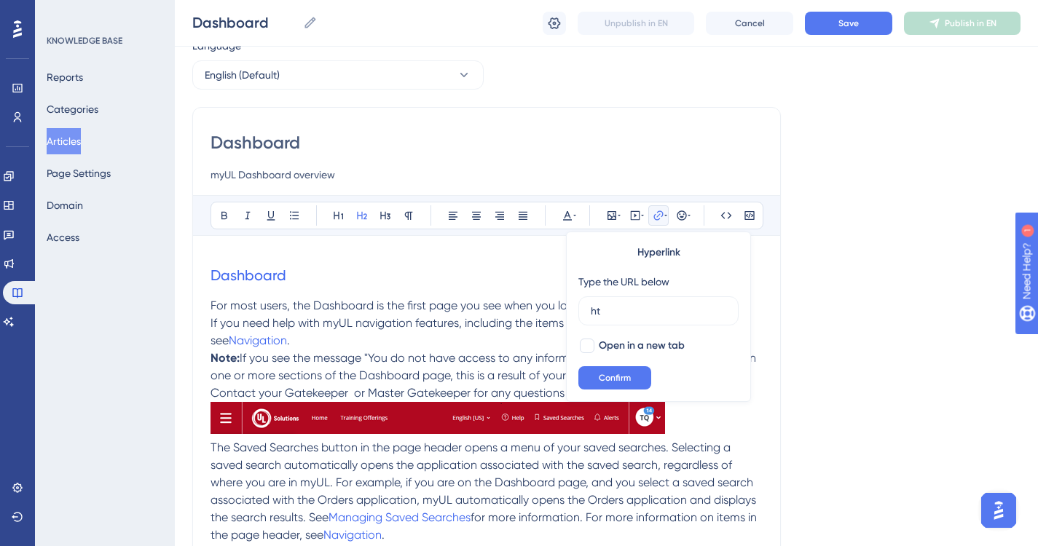
type input "h"
click at [613, 373] on span "Confirm" at bounding box center [615, 378] width 32 height 12
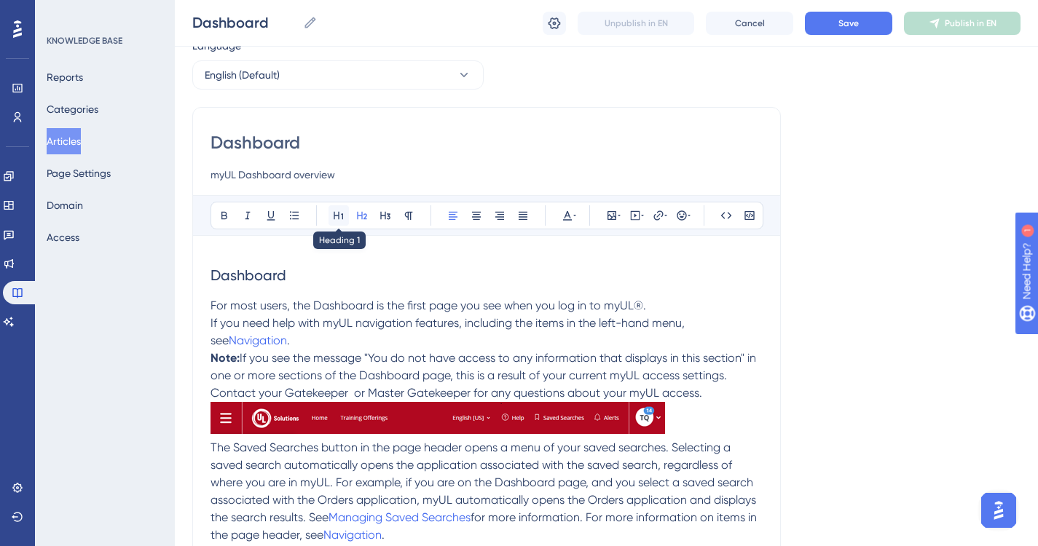
click at [338, 218] on button at bounding box center [339, 215] width 20 height 20
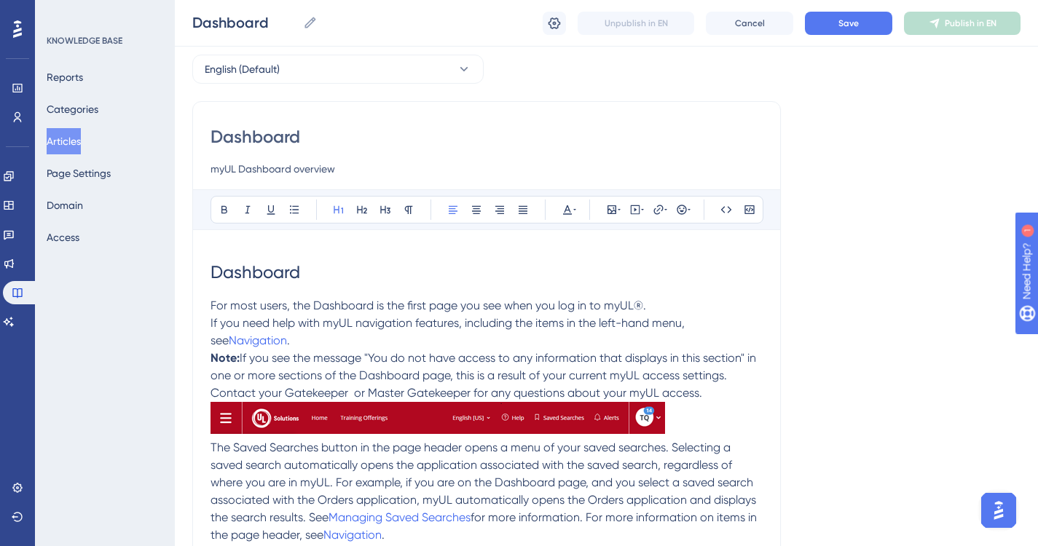
click at [393, 269] on h1 "Dashboard" at bounding box center [487, 273] width 552 height 50
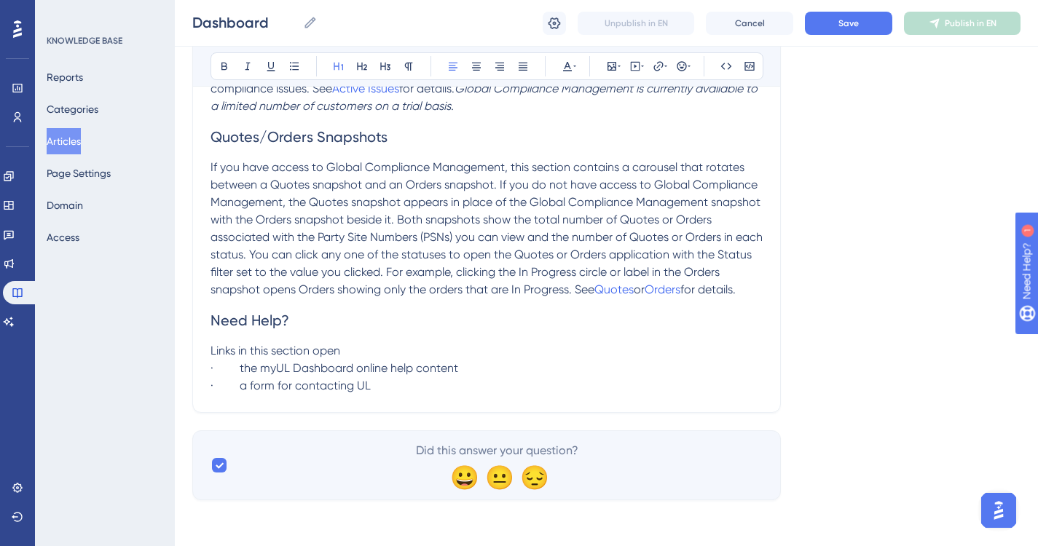
scroll to position [1664, 0]
click at [847, 20] on span "Save" at bounding box center [848, 23] width 20 height 12
